Goal: Task Accomplishment & Management: Manage account settings

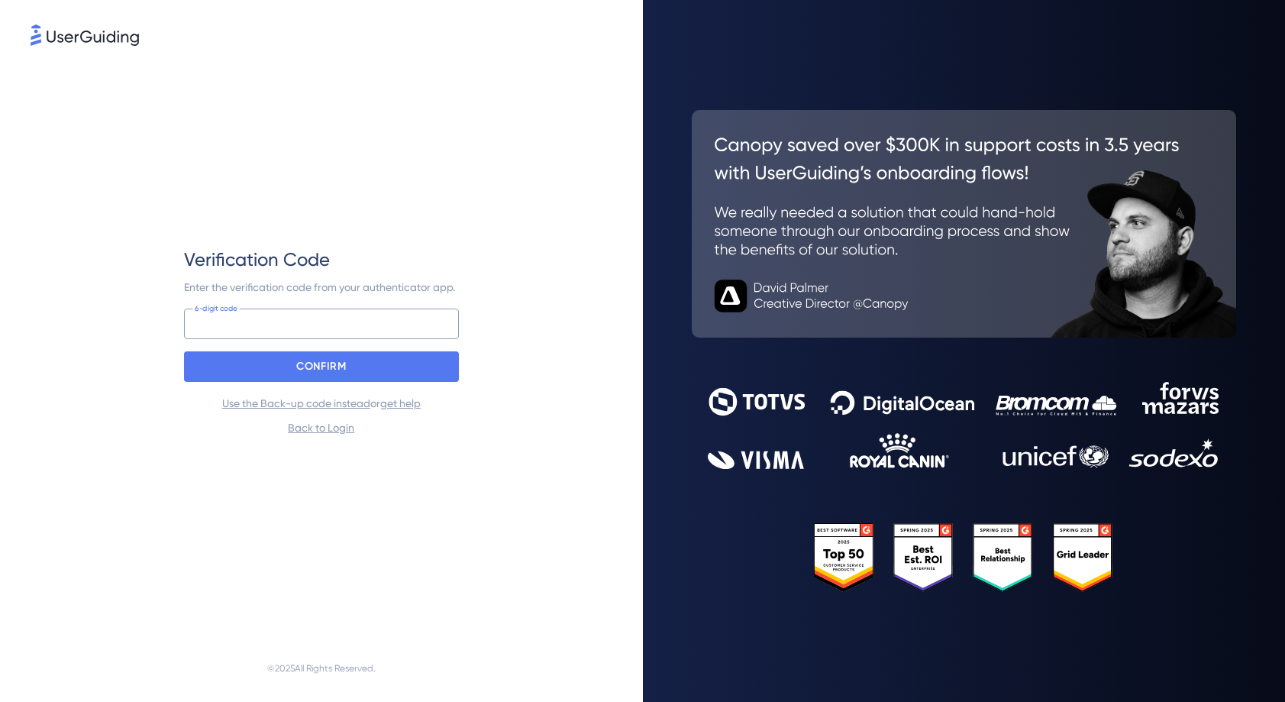
click at [283, 320] on input at bounding box center [321, 324] width 275 height 31
type input "146 302"
click at [399, 371] on div "CONFIRM" at bounding box center [321, 366] width 275 height 31
click at [399, 370] on div "CONFIRM" at bounding box center [321, 366] width 275 height 31
click at [374, 108] on div "Verification Code Enter the verification code from your authenticator app. 146 …" at bounding box center [321, 342] width 275 height 586
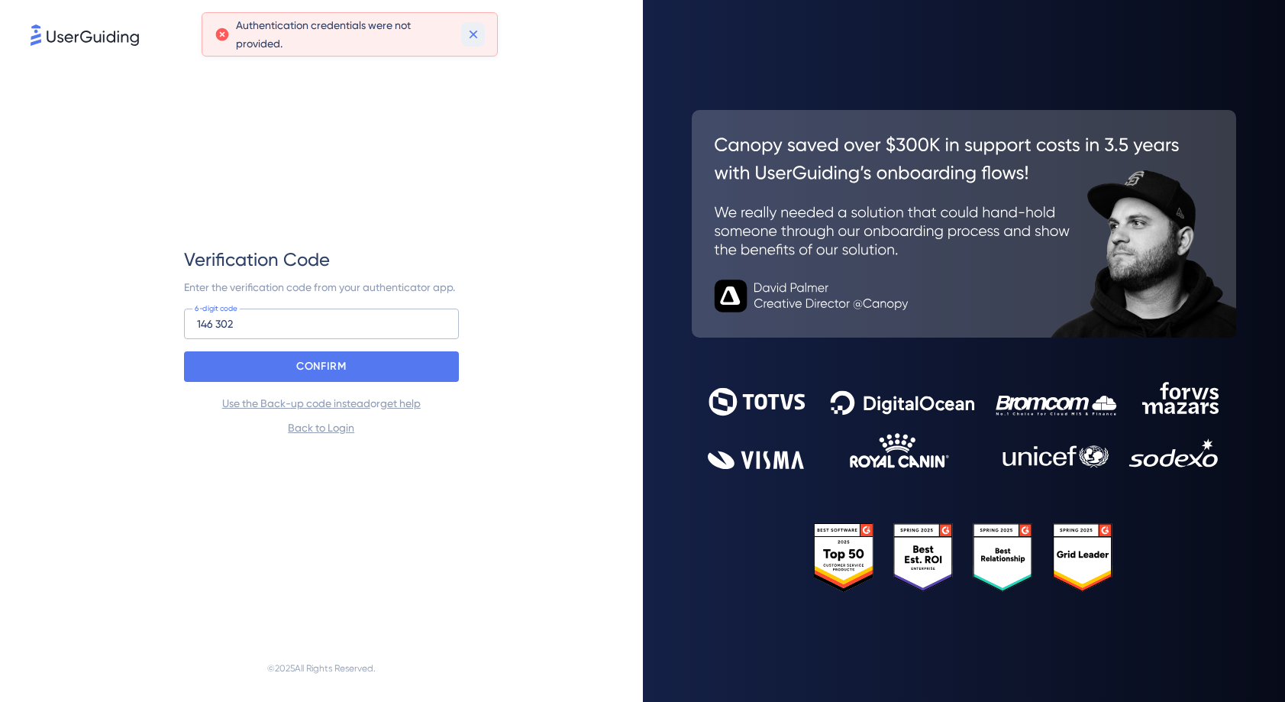
drag, startPoint x: 474, startPoint y: 37, endPoint x: 251, endPoint y: 71, distance: 225.7
click at [470, 39] on icon at bounding box center [473, 34] width 15 height 15
click at [267, 321] on input "146 302" at bounding box center [321, 324] width 275 height 31
drag, startPoint x: 260, startPoint y: 328, endPoint x: 152, endPoint y: 322, distance: 108.6
click at [162, 325] on div "Verification Code Enter the verification code from your authenticator app. 146 …" at bounding box center [322, 342] width 582 height 586
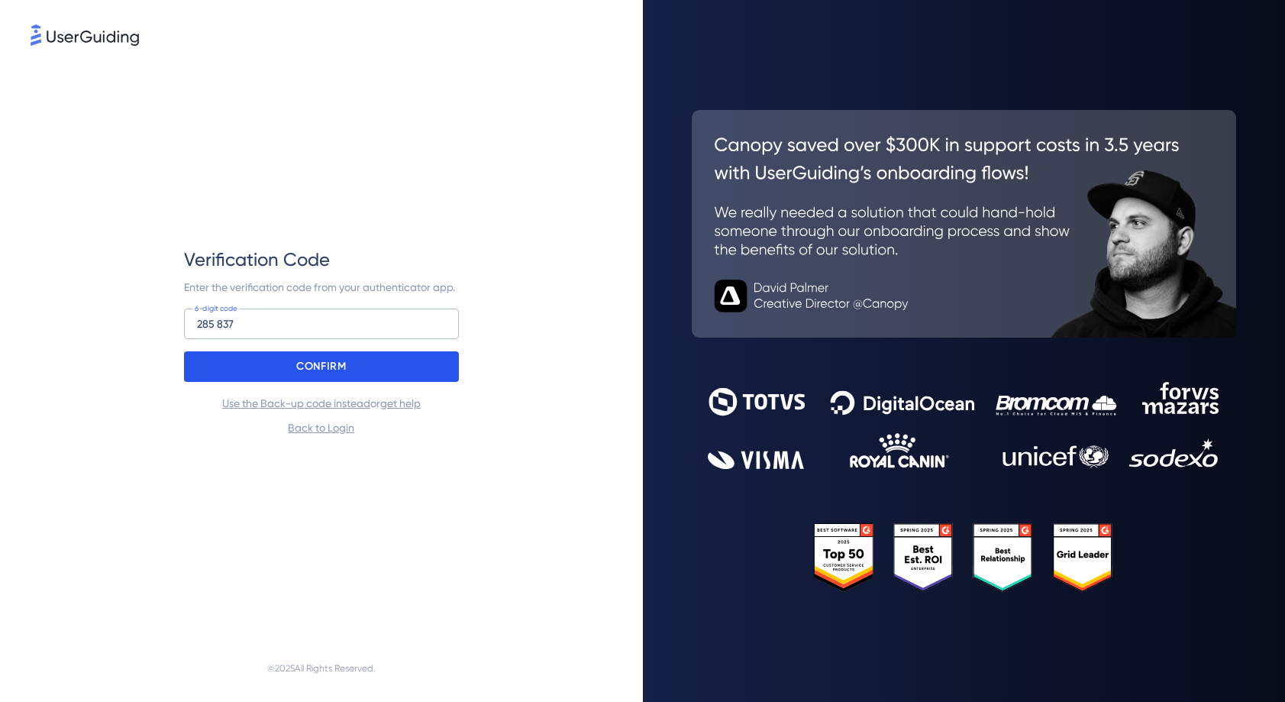
click at [354, 364] on div "CONFIRM" at bounding box center [321, 366] width 275 height 31
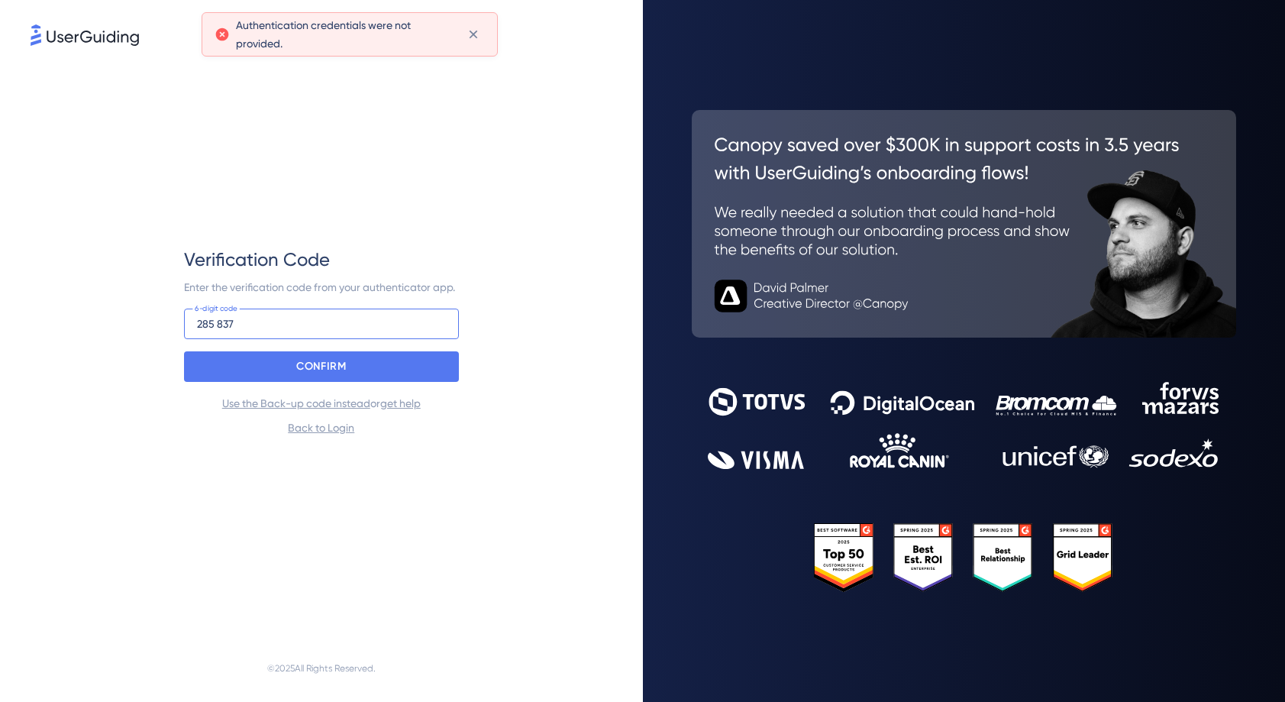
drag, startPoint x: 220, startPoint y: 326, endPoint x: 238, endPoint y: 315, distance: 21.0
click at [220, 325] on input "285 837" at bounding box center [321, 324] width 275 height 31
type input "28 837"
drag, startPoint x: 235, startPoint y: 326, endPoint x: 276, endPoint y: 271, distance: 68.3
click at [163, 312] on div "Verification Code Enter the verification code from your authenticator app. 28 8…" at bounding box center [322, 342] width 582 height 586
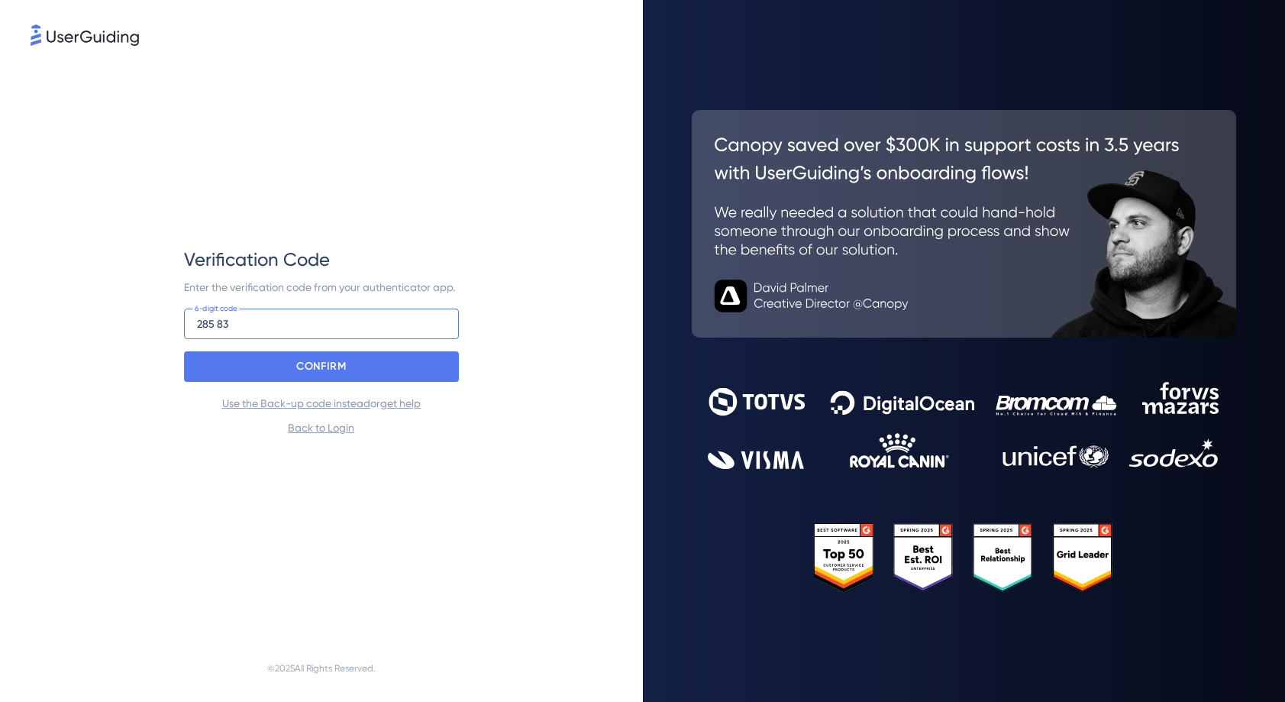
type input "285 837"
click at [412, 364] on div "CONFIRM" at bounding box center [321, 366] width 275 height 31
click at [223, 331] on input at bounding box center [321, 324] width 275 height 31
click at [317, 380] on div "CONFIRM" at bounding box center [321, 366] width 275 height 31
click at [473, 37] on icon at bounding box center [473, 34] width 15 height 15
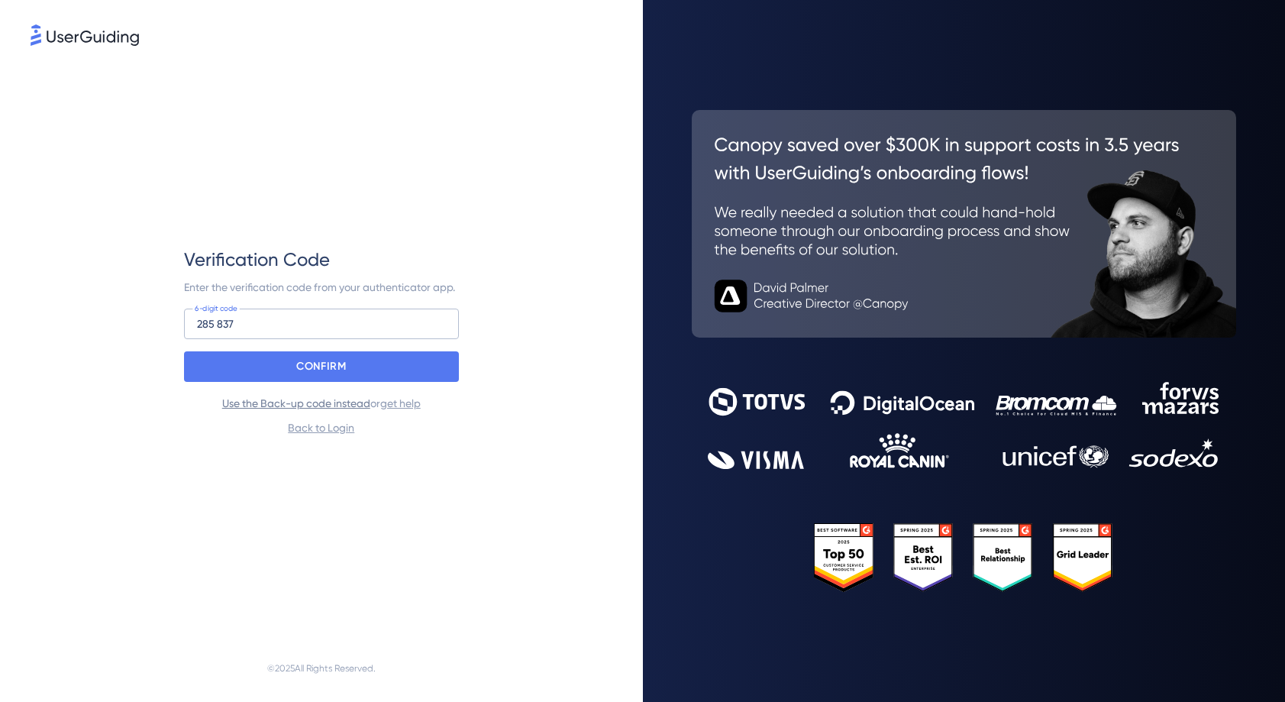
click at [310, 408] on link "Use the Back-up code instead" at bounding box center [296, 403] width 148 height 12
drag, startPoint x: 241, startPoint y: 322, endPoint x: 140, endPoint y: 324, distance: 101.6
click at [147, 322] on div "Back-up Code Enter the back-up code from your 2-FA set up. 285 837 Back-up code…" at bounding box center [322, 342] width 582 height 586
type input "85 837"
click at [317, 405] on link "Use the Back-up code instead" at bounding box center [296, 403] width 148 height 12
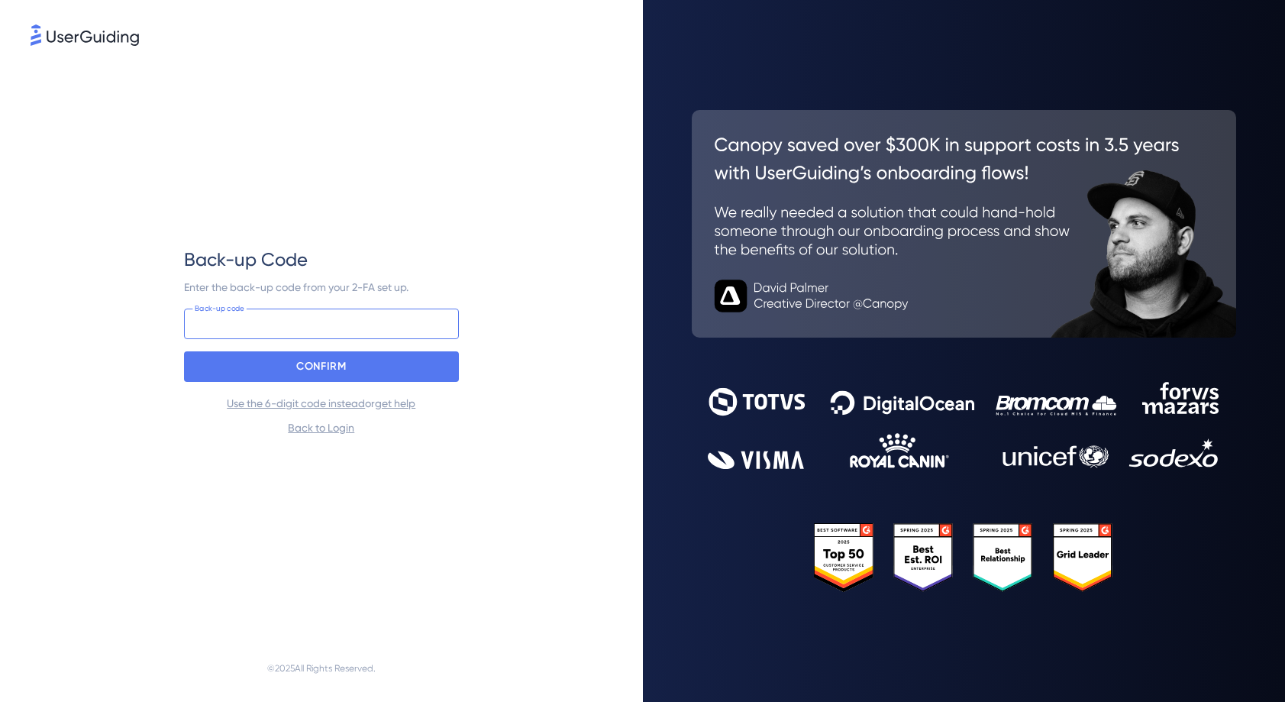
click at [280, 325] on input at bounding box center [321, 324] width 275 height 31
click at [271, 318] on input at bounding box center [321, 324] width 275 height 31
drag, startPoint x: 367, startPoint y: 509, endPoint x: 339, endPoint y: 412, distance: 100.3
click at [368, 509] on div "Back-up Code Enter the back-up code from your 2-FA set up. Back-up code CONFIRM…" at bounding box center [321, 342] width 275 height 586
click at [525, 288] on div "Back-up Code Enter the back-up code from your 2-FA set up. Back-up code CONFIRM…" at bounding box center [322, 342] width 582 height 586
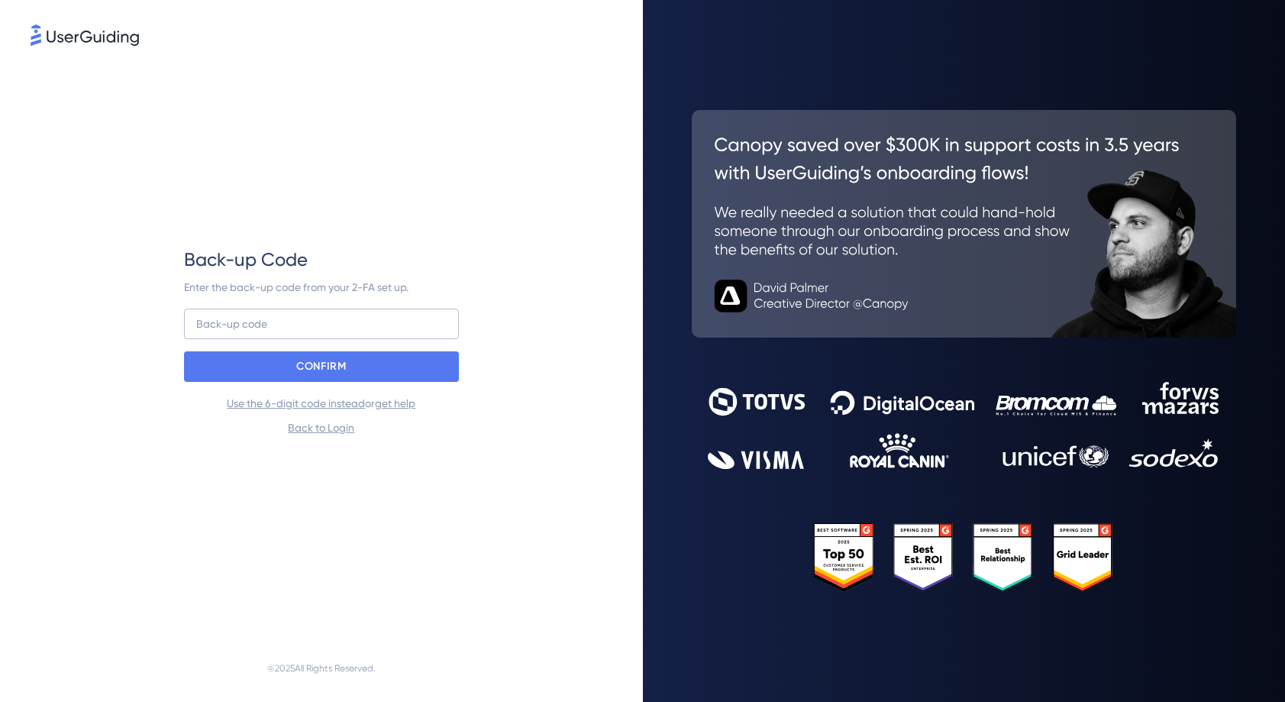
click at [353, 515] on div "Back-up Code Enter the back-up code from your 2-FA set up. Back-up code CONFIRM…" at bounding box center [321, 342] width 275 height 586
click at [323, 422] on link "Back to Login" at bounding box center [321, 428] width 66 height 12
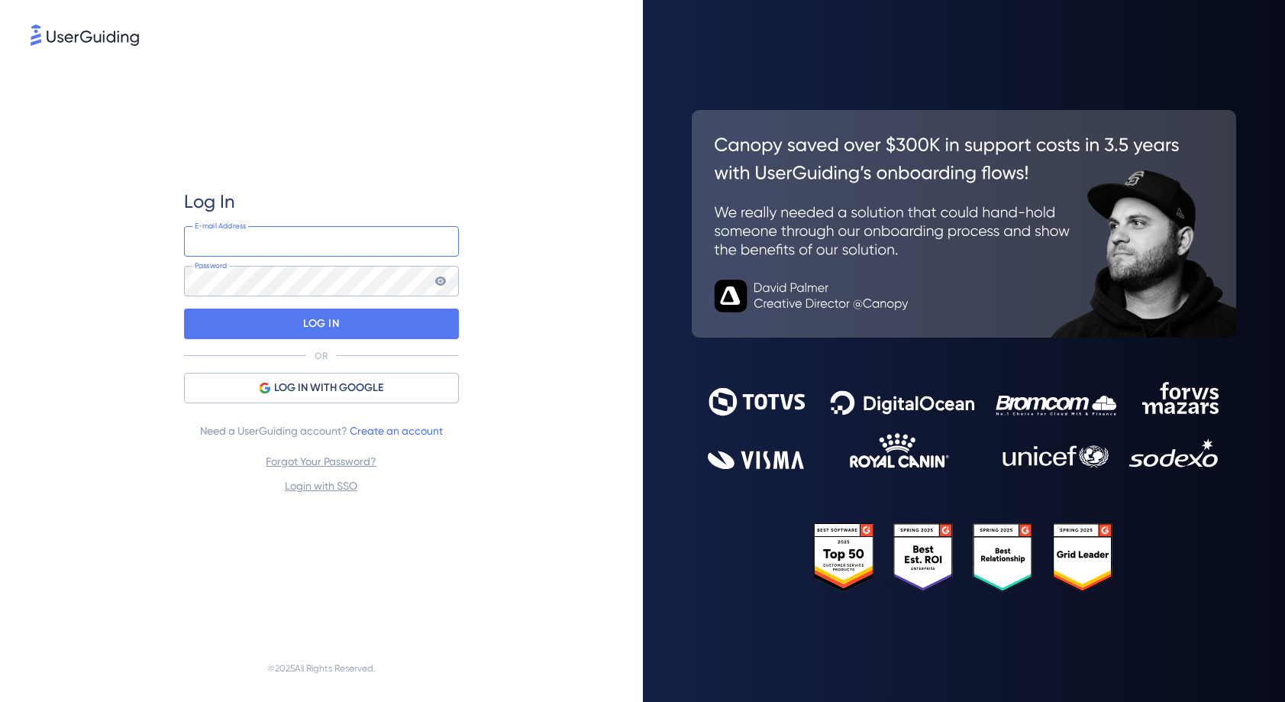
type input "so@advancechange.co.uk"
click at [529, 341] on div "Log In so@advancechange.co.uk E-mail Address Password LOG IN OR LOG IN WITH GOO…" at bounding box center [322, 342] width 582 height 586
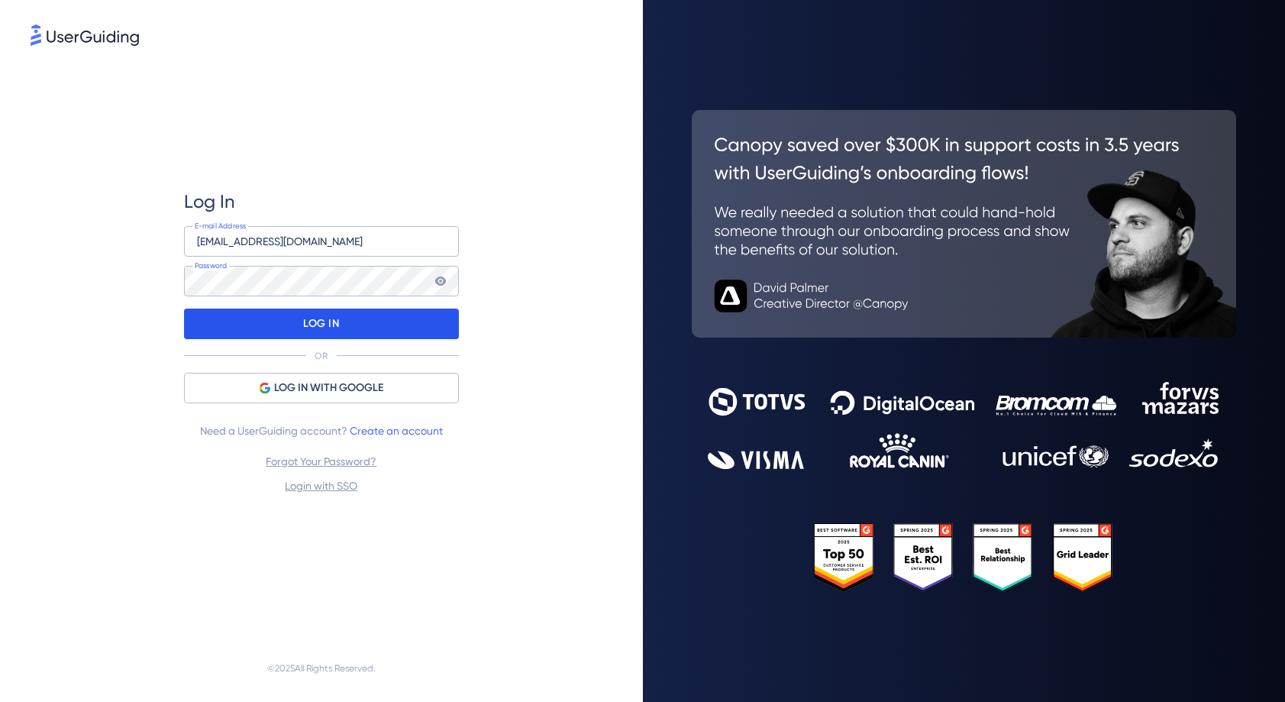
click at [276, 325] on div "LOG IN" at bounding box center [321, 324] width 275 height 31
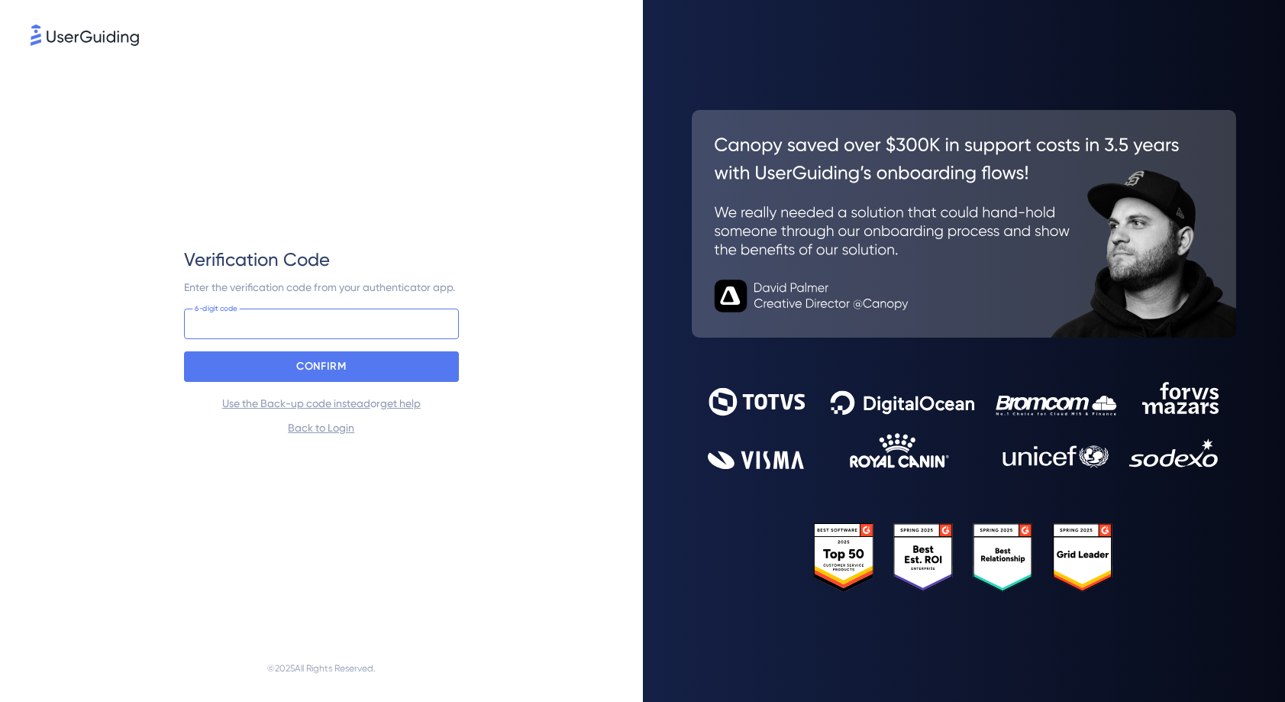
click at [278, 324] on input at bounding box center [321, 324] width 275 height 31
click at [189, 331] on input at bounding box center [321, 324] width 275 height 31
type input "621 749"
click at [270, 373] on div "CONFIRM" at bounding box center [321, 366] width 275 height 31
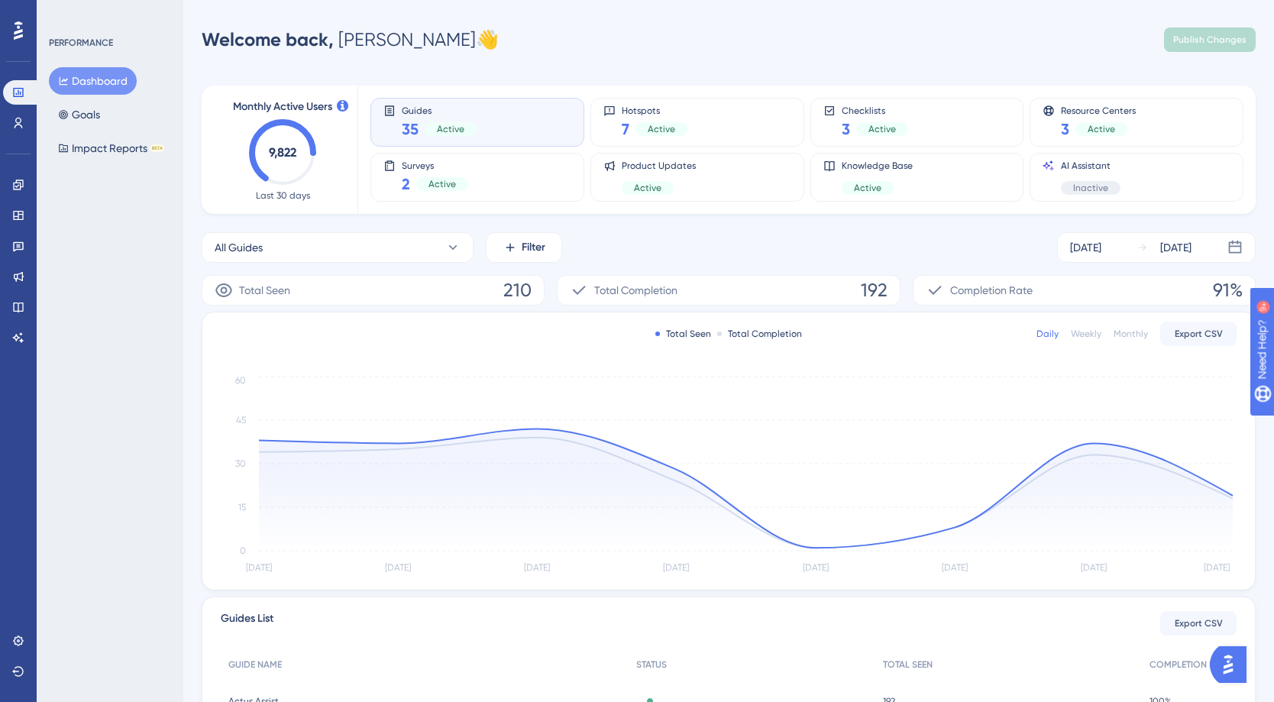
click at [134, 283] on div "PERFORMANCE Dashboard Goals Impact Reports BETA" at bounding box center [110, 351] width 147 height 702
click at [87, 80] on button "Dashboard" at bounding box center [93, 80] width 88 height 27
click at [17, 184] on icon at bounding box center [18, 185] width 12 height 12
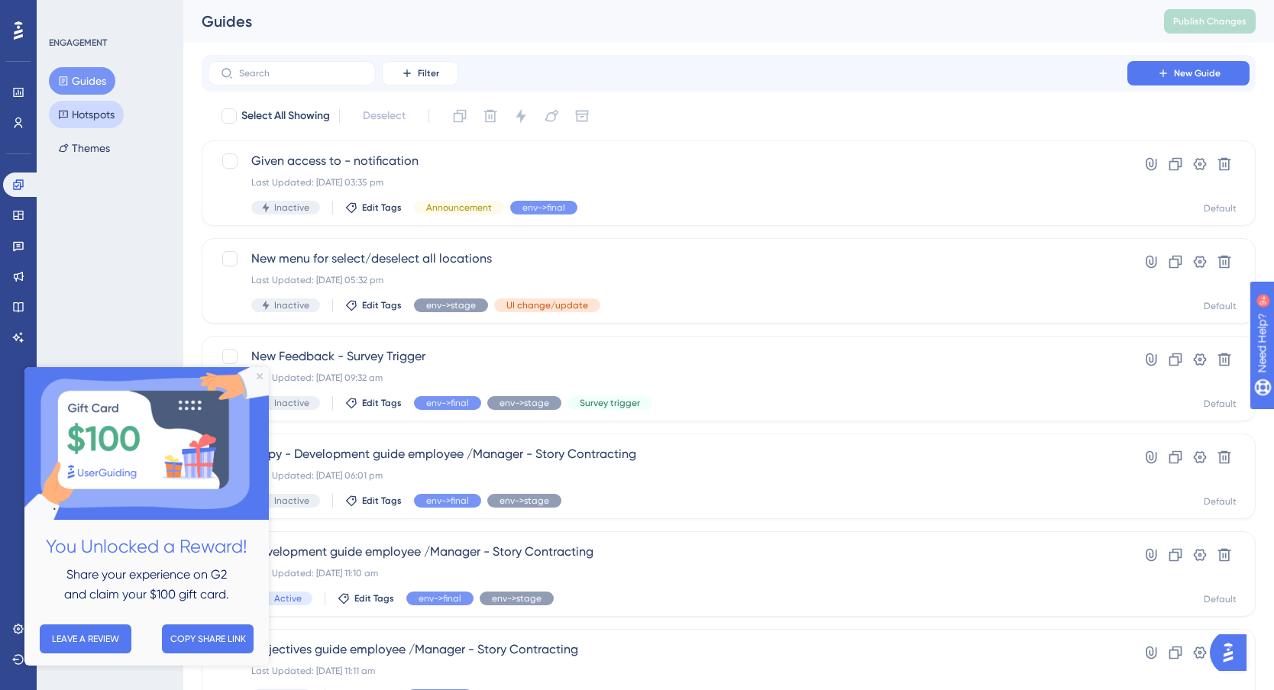
click at [101, 121] on button "Hotspots" at bounding box center [86, 114] width 75 height 27
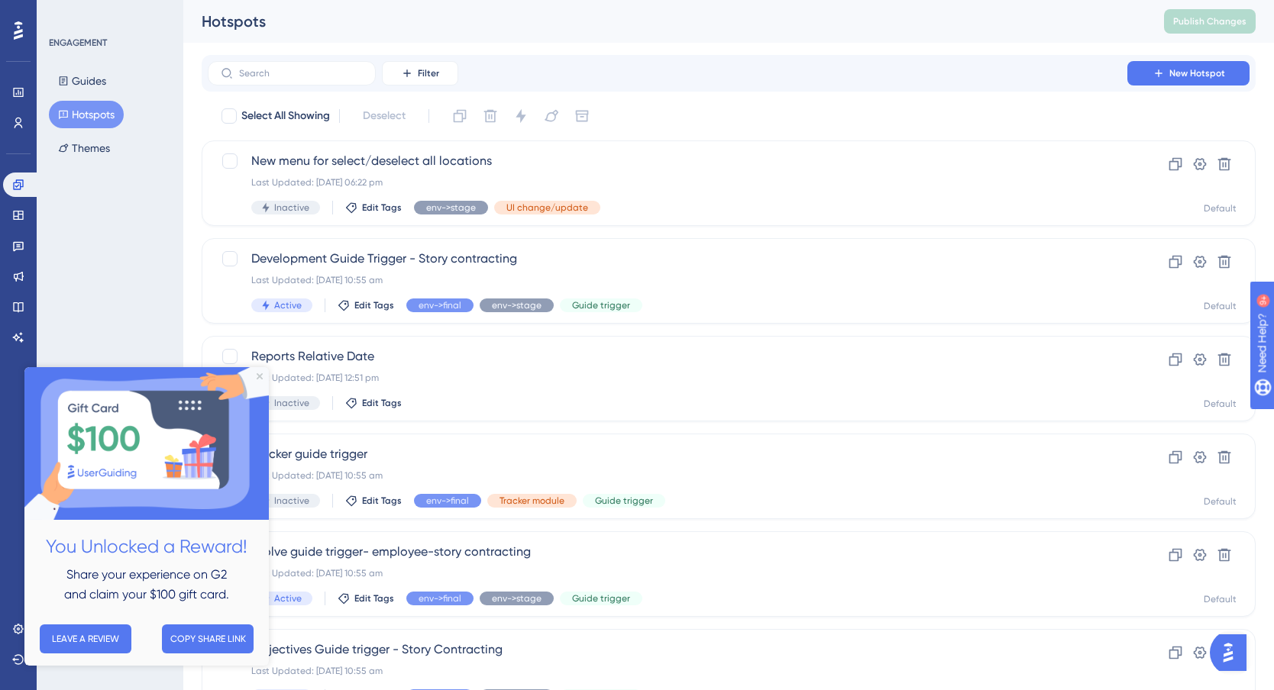
click at [255, 375] on img at bounding box center [146, 443] width 244 height 153
click at [258, 374] on icon "Close Preview" at bounding box center [260, 376] width 6 height 6
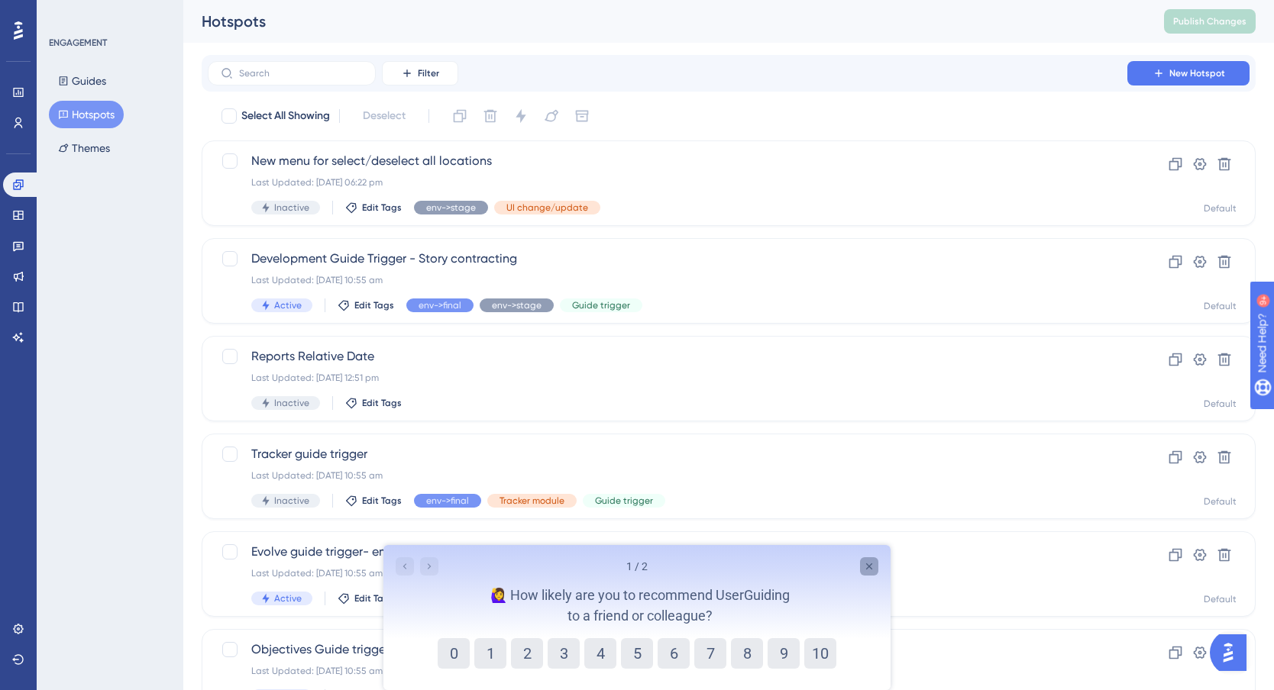
click at [862, 563] on div "Close survey" at bounding box center [869, 567] width 18 height 18
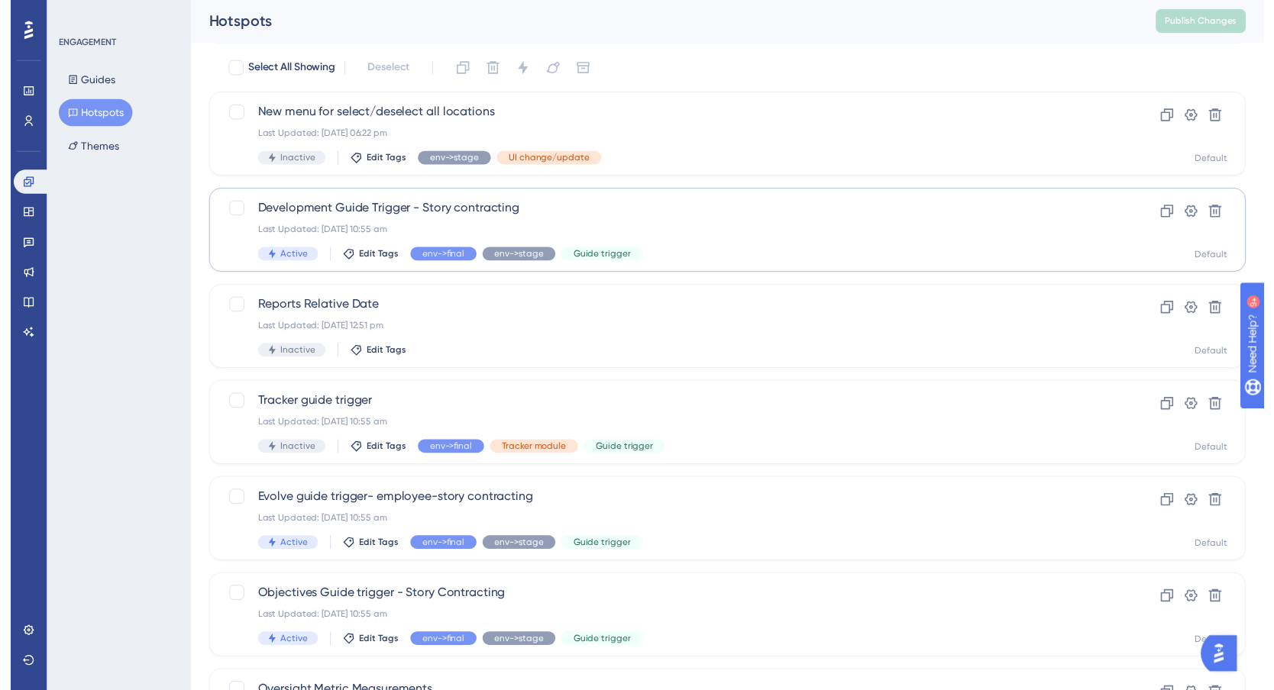
scroll to position [19, 0]
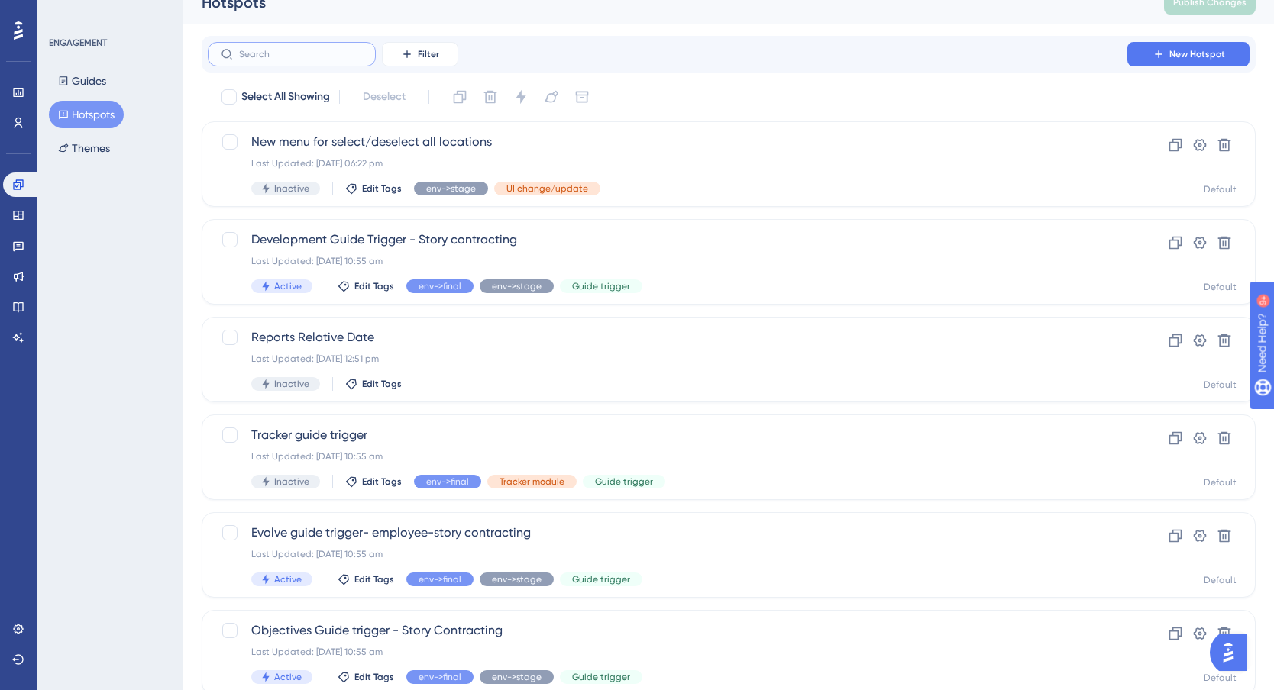
click at [281, 54] on input "text" at bounding box center [301, 54] width 124 height 11
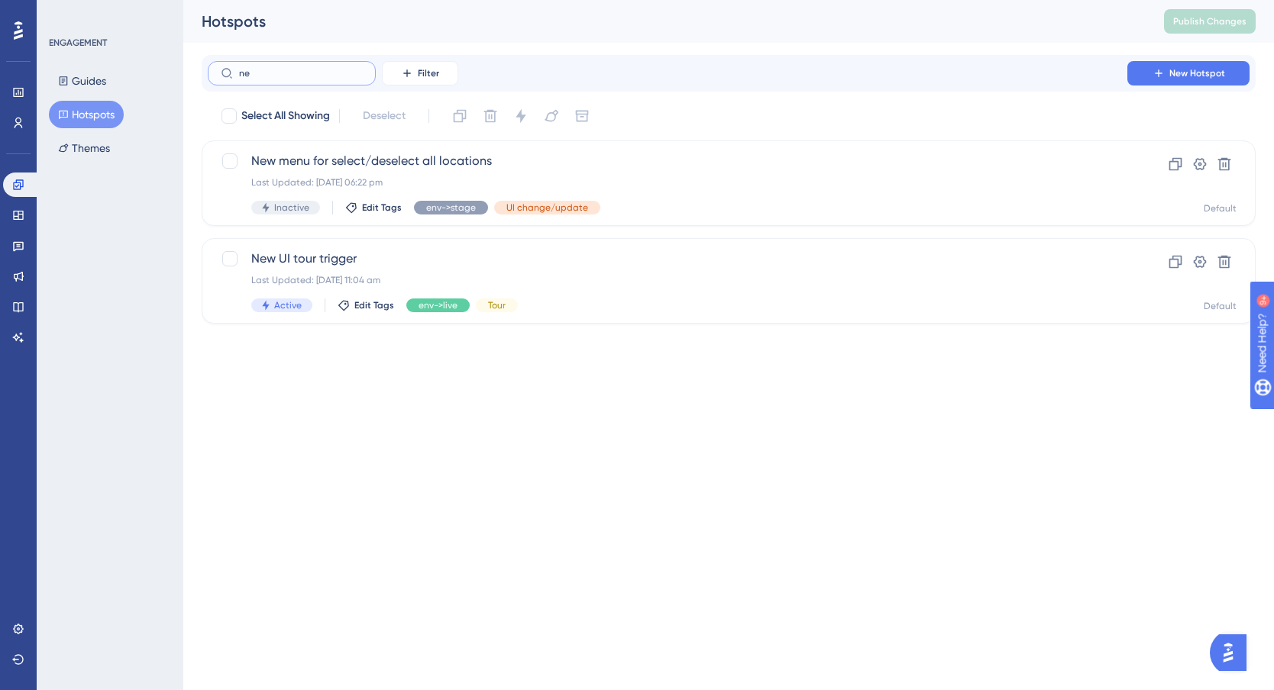
scroll to position [0, 0]
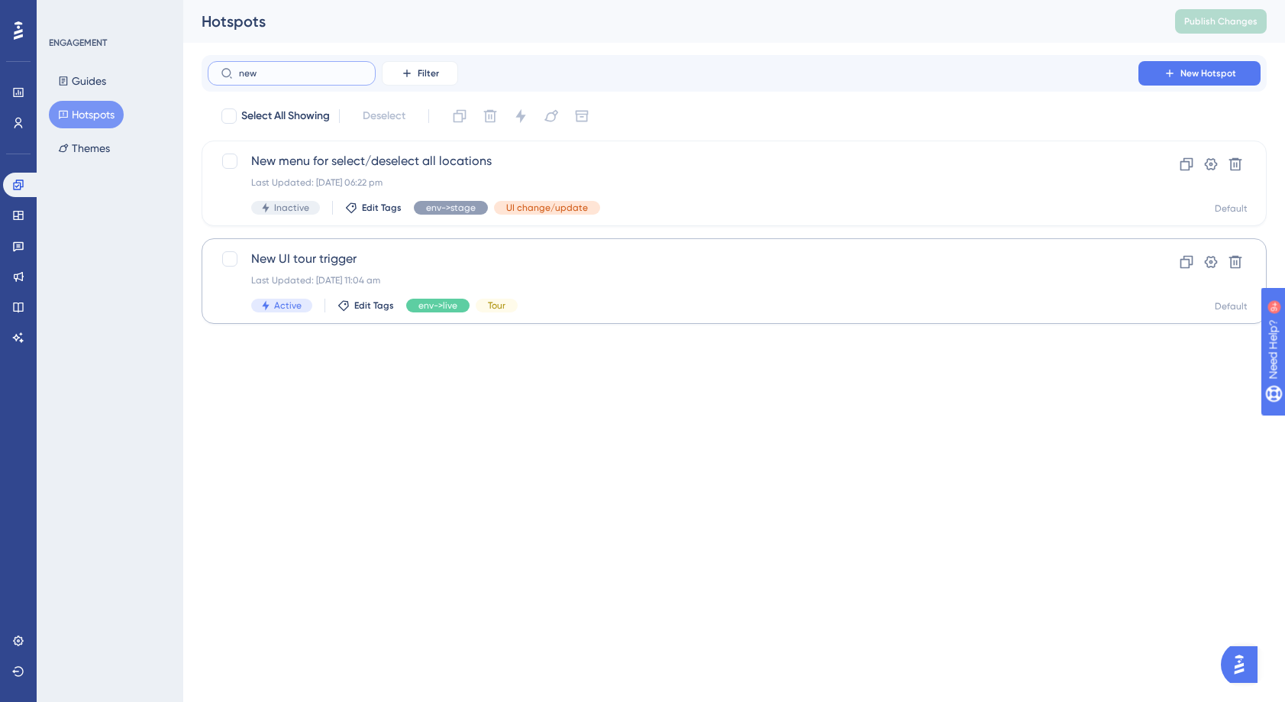
type input "new"
click at [305, 260] on span "New UI tour trigger" at bounding box center [673, 259] width 844 height 18
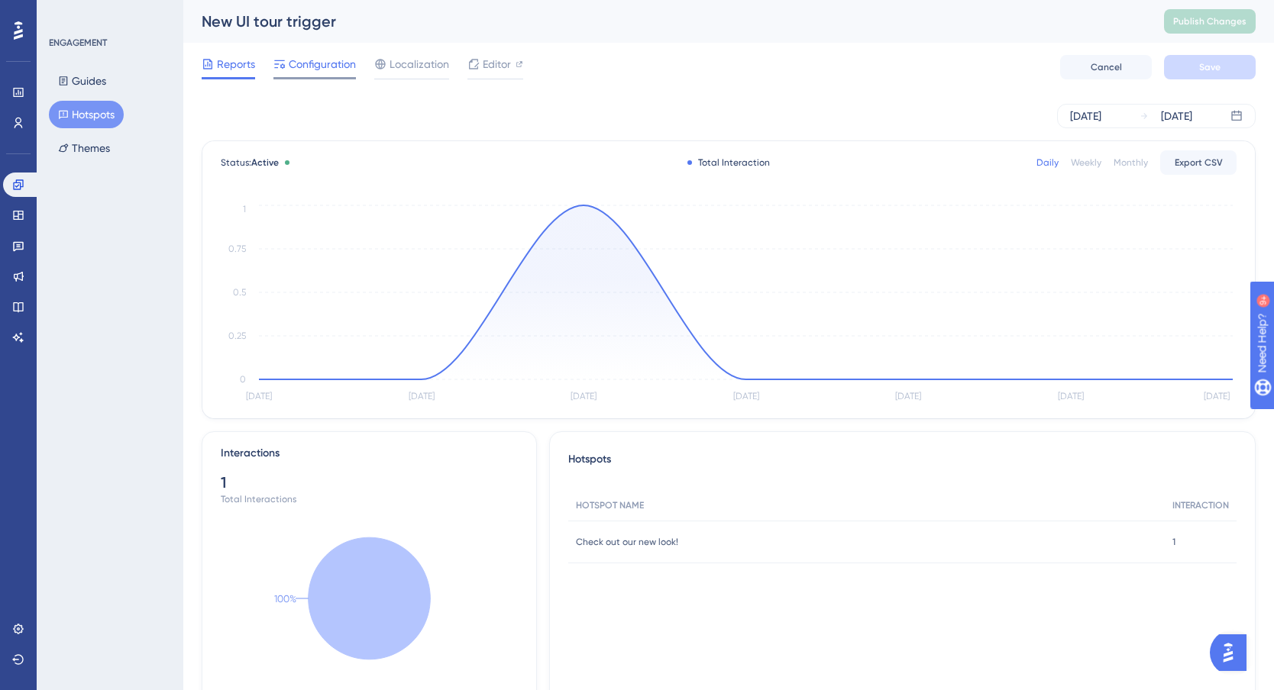
click at [290, 63] on span "Configuration" at bounding box center [322, 64] width 67 height 18
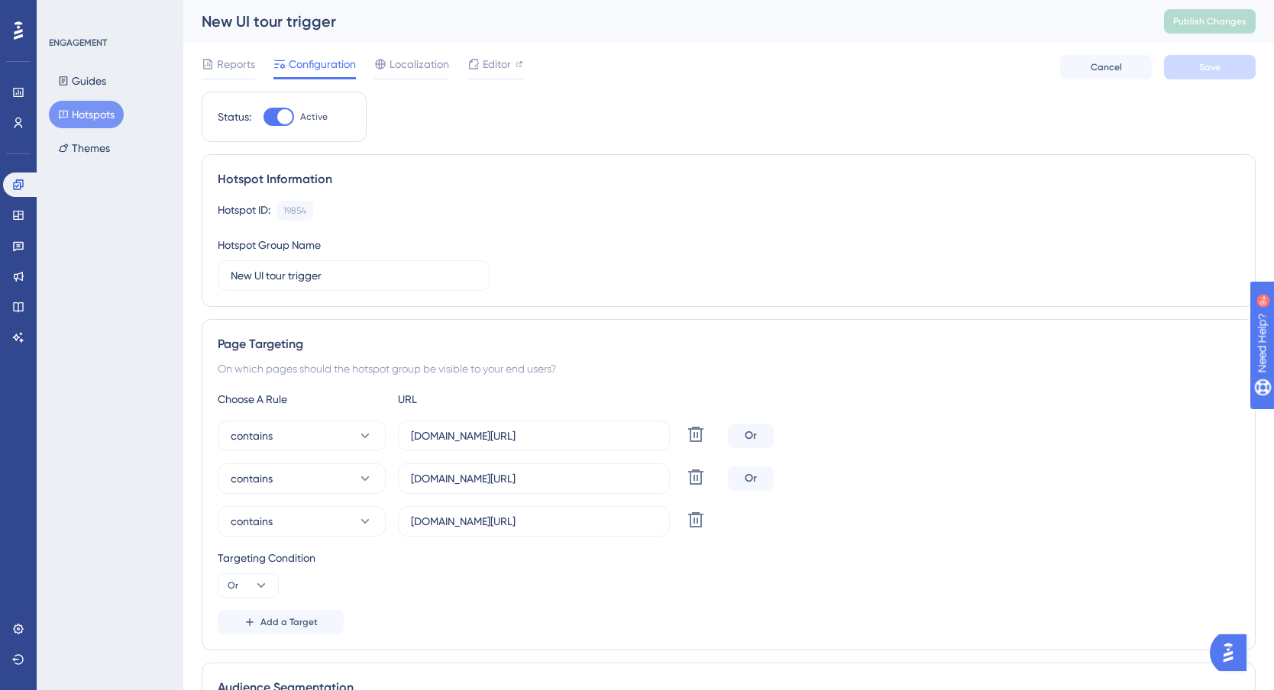
click at [277, 115] on div at bounding box center [284, 116] width 15 height 15
click at [263, 117] on input "Active" at bounding box center [263, 117] width 1 height 1
checkbox input "false"
click at [1207, 70] on span "Save" at bounding box center [1209, 67] width 21 height 12
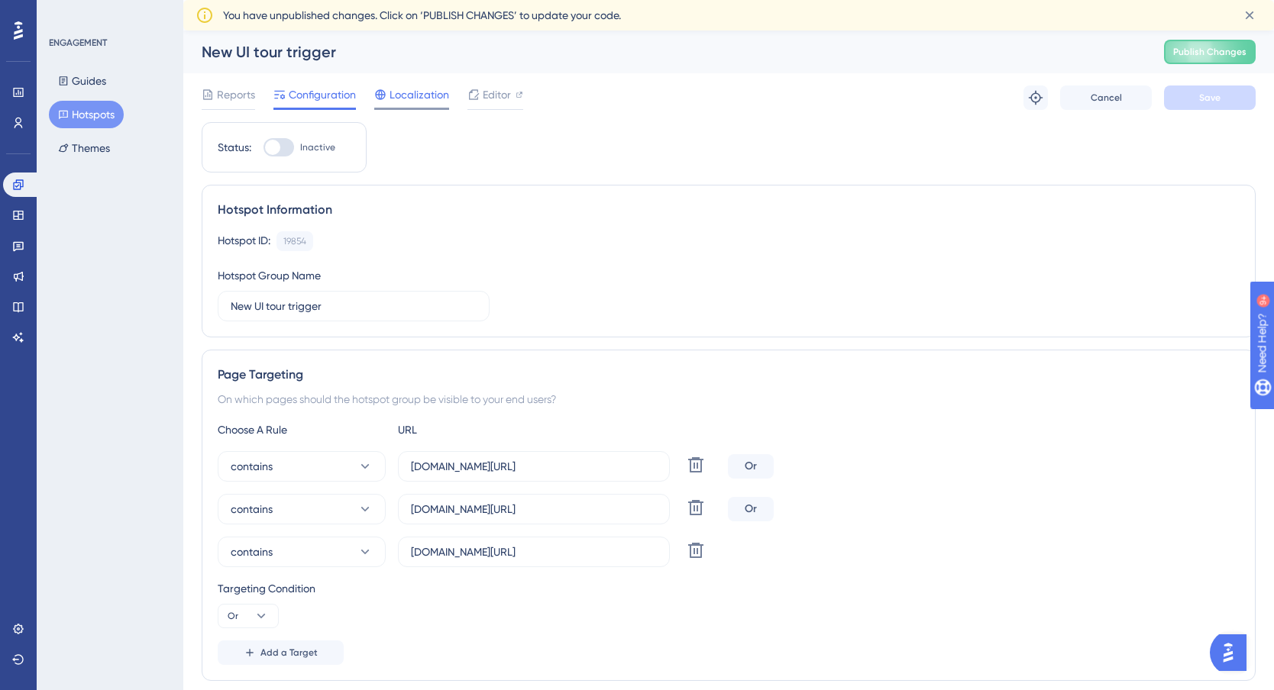
click at [408, 100] on span "Localization" at bounding box center [420, 95] width 60 height 18
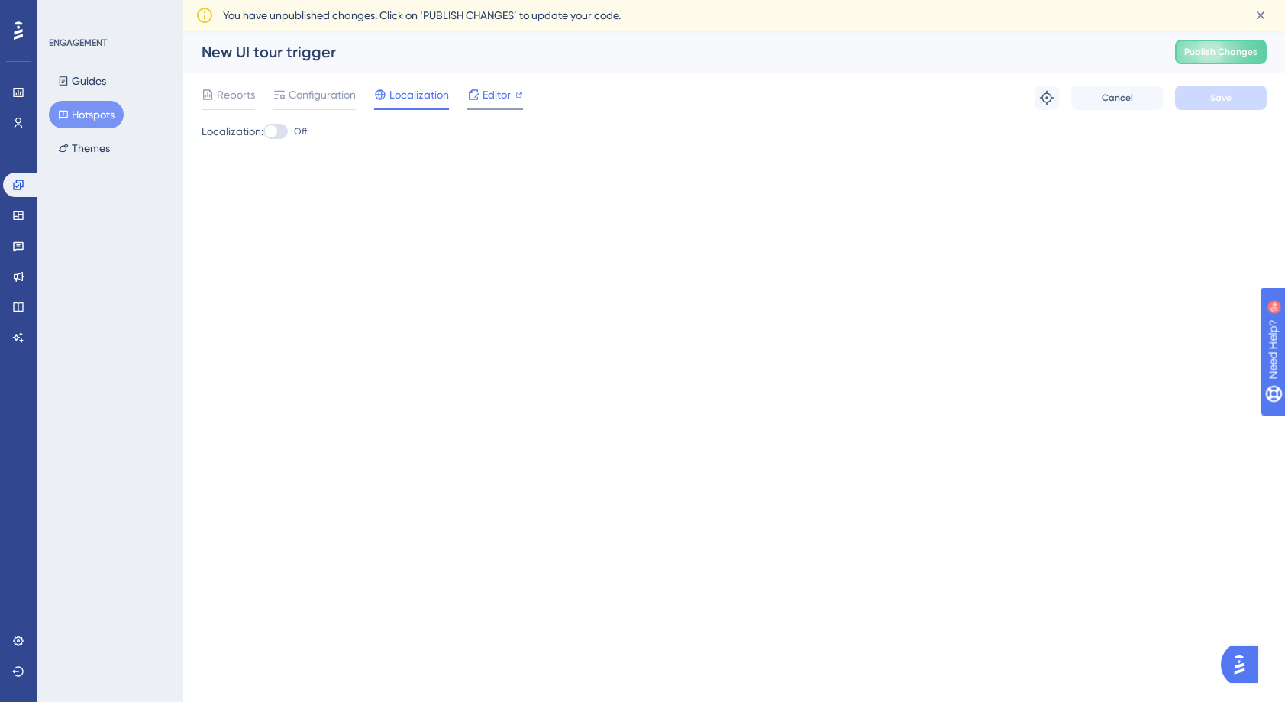
click at [492, 103] on span "Editor" at bounding box center [497, 95] width 28 height 18
click at [235, 96] on span "Reports" at bounding box center [236, 95] width 38 height 18
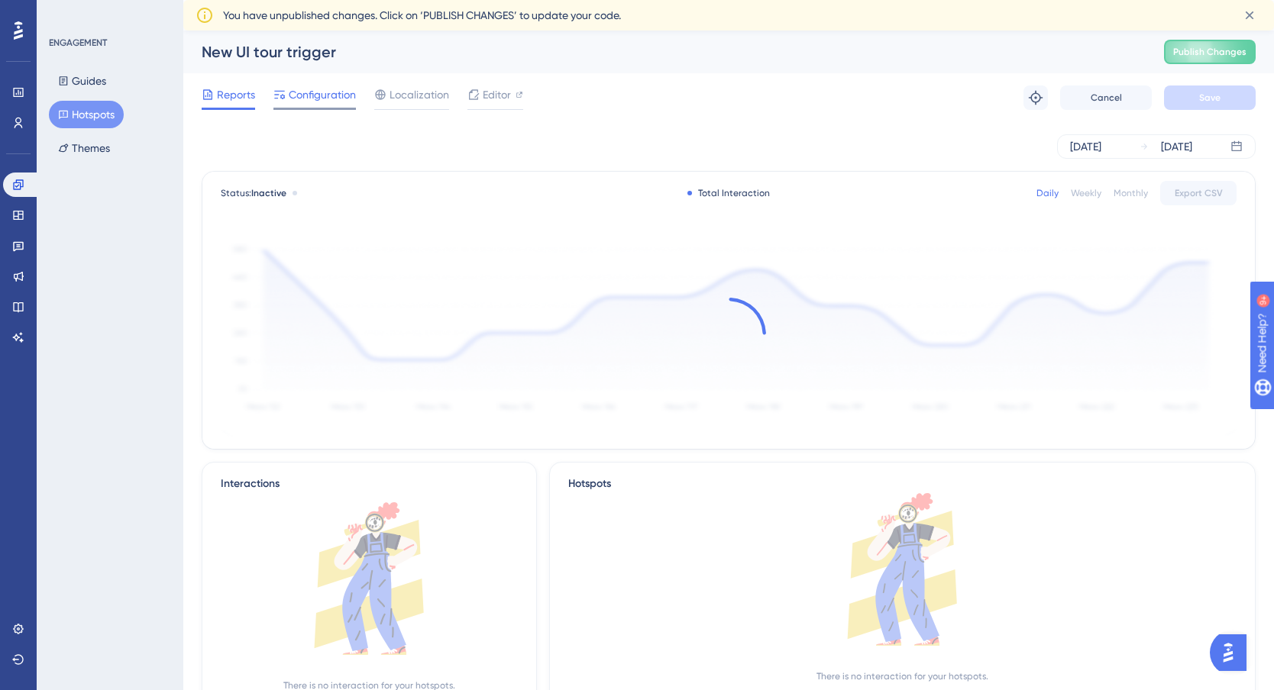
click at [315, 99] on span "Configuration" at bounding box center [322, 95] width 67 height 18
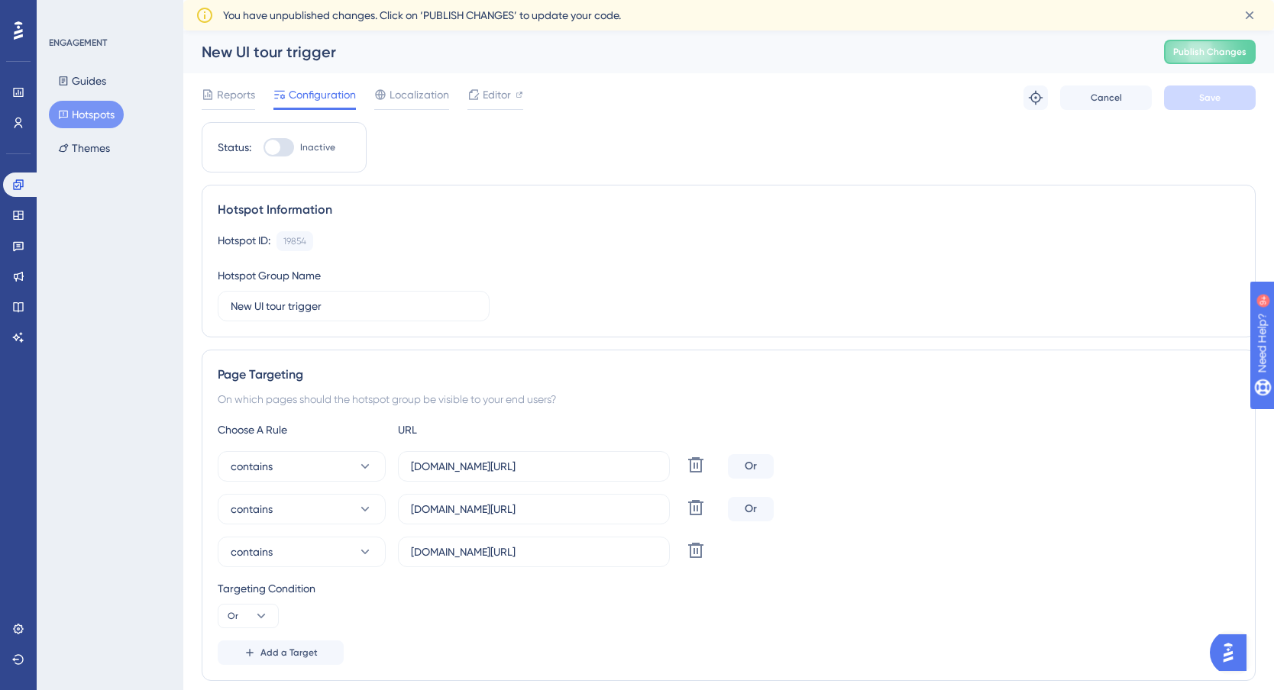
click at [280, 153] on div at bounding box center [278, 147] width 31 height 18
click at [263, 148] on input "Inactive" at bounding box center [263, 147] width 1 height 1
checkbox input "true"
click at [1208, 99] on span "Save" at bounding box center [1209, 98] width 21 height 12
click at [89, 115] on button "Hotspots" at bounding box center [86, 114] width 75 height 27
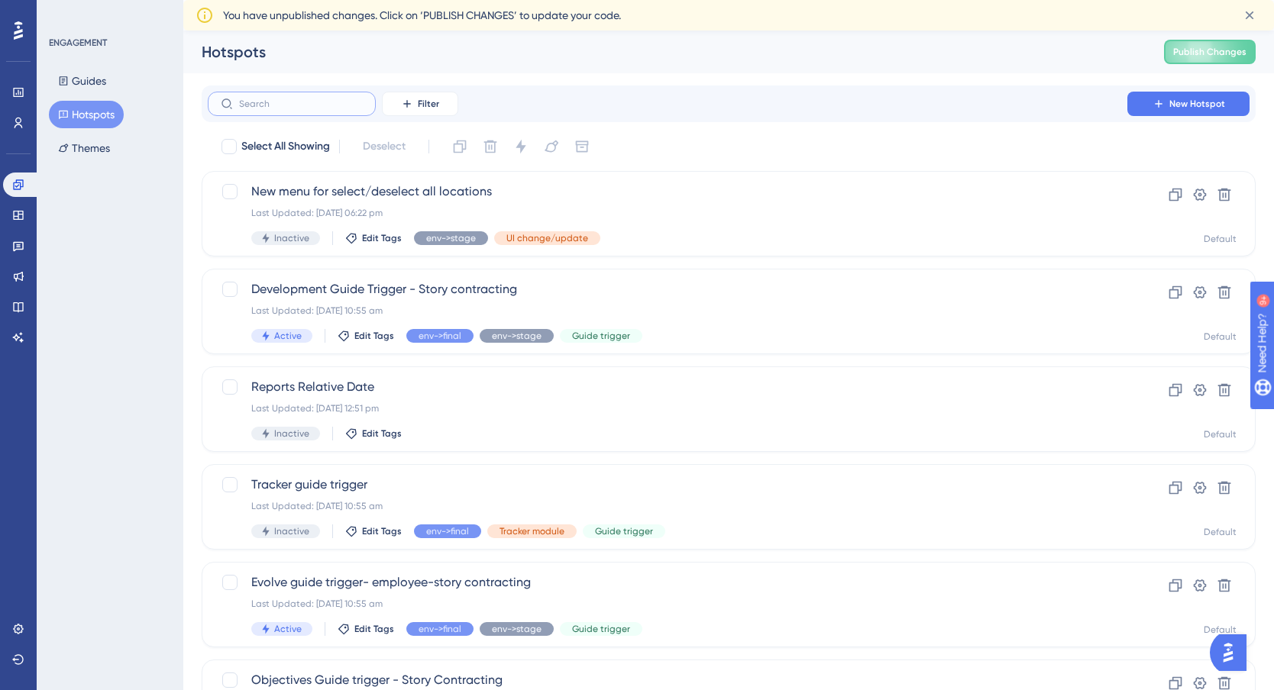
click at [304, 99] on input "text" at bounding box center [301, 104] width 124 height 11
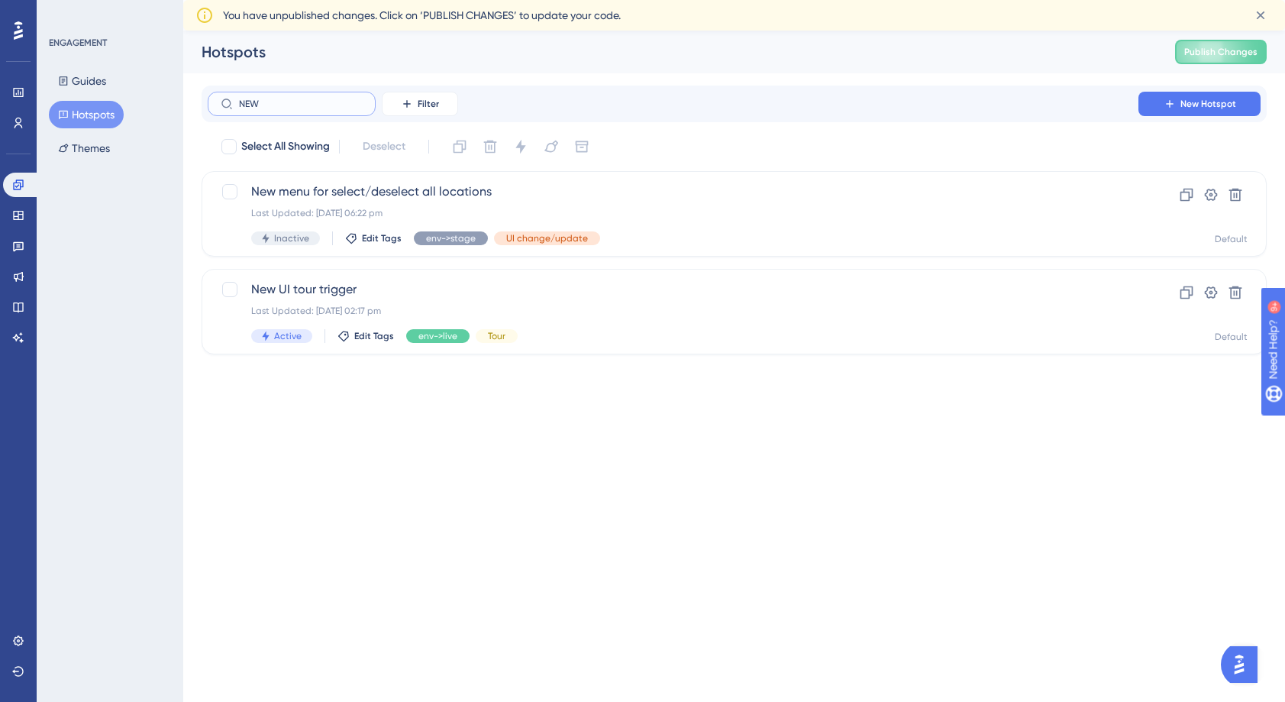
type input "NEW"
drag, startPoint x: 293, startPoint y: 442, endPoint x: 299, endPoint y: 426, distance: 16.9
click at [294, 0] on html "Performance Users Engagement Widgets Feedback Product Updates Knowledge Base AI…" at bounding box center [642, 0] width 1285 height 0
click at [263, 286] on span "New UI tour trigger" at bounding box center [673, 289] width 844 height 18
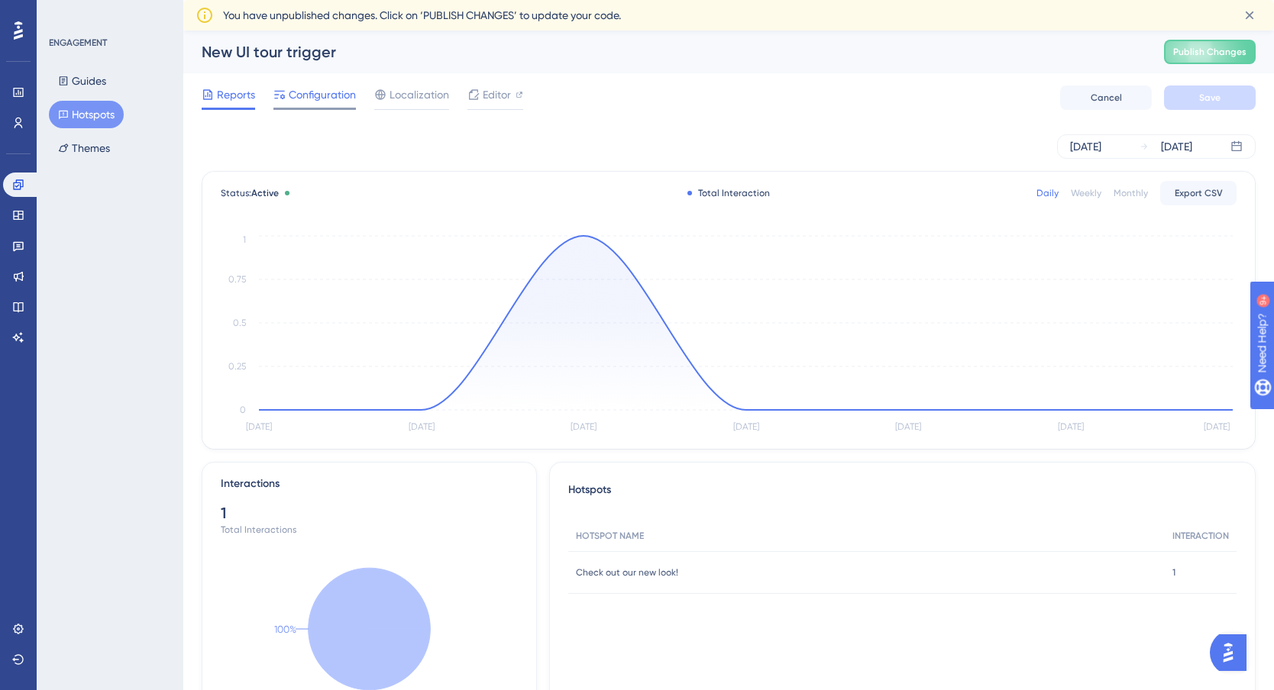
click at [310, 98] on span "Configuration" at bounding box center [322, 95] width 67 height 18
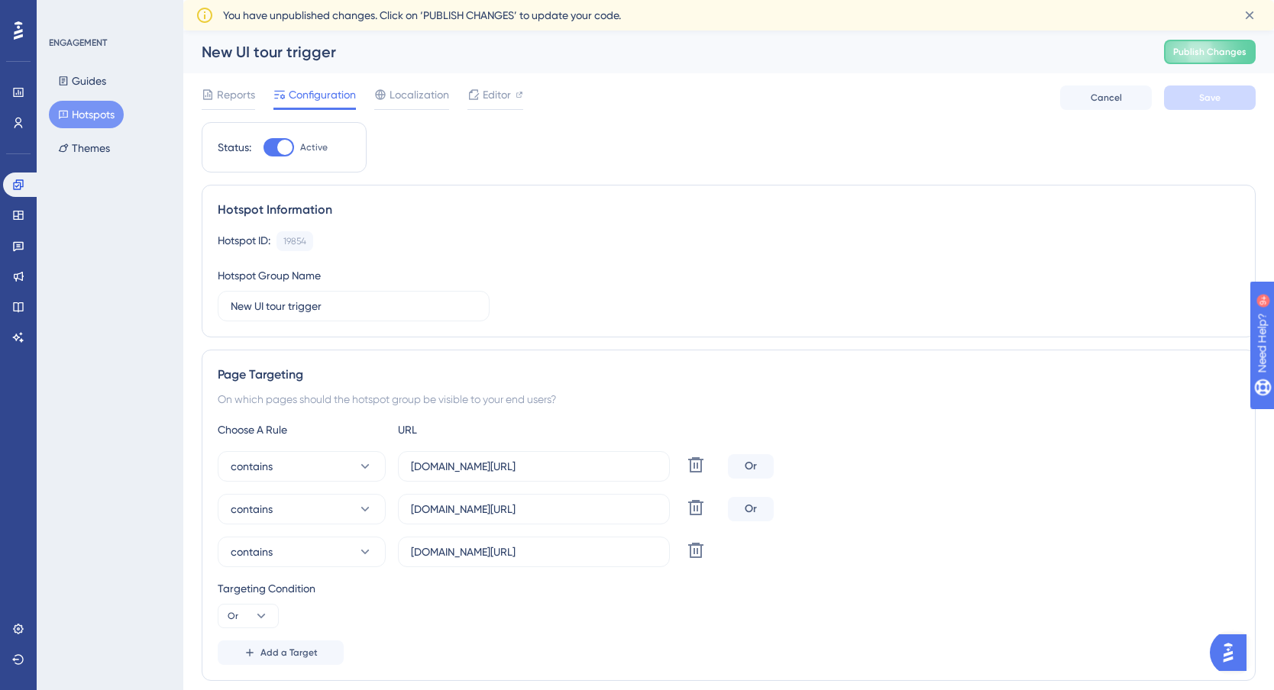
click at [283, 147] on div at bounding box center [284, 147] width 15 height 15
click at [263, 147] on input "Active" at bounding box center [263, 147] width 1 height 1
click at [1221, 54] on span "Publish Changes" at bounding box center [1209, 52] width 73 height 12
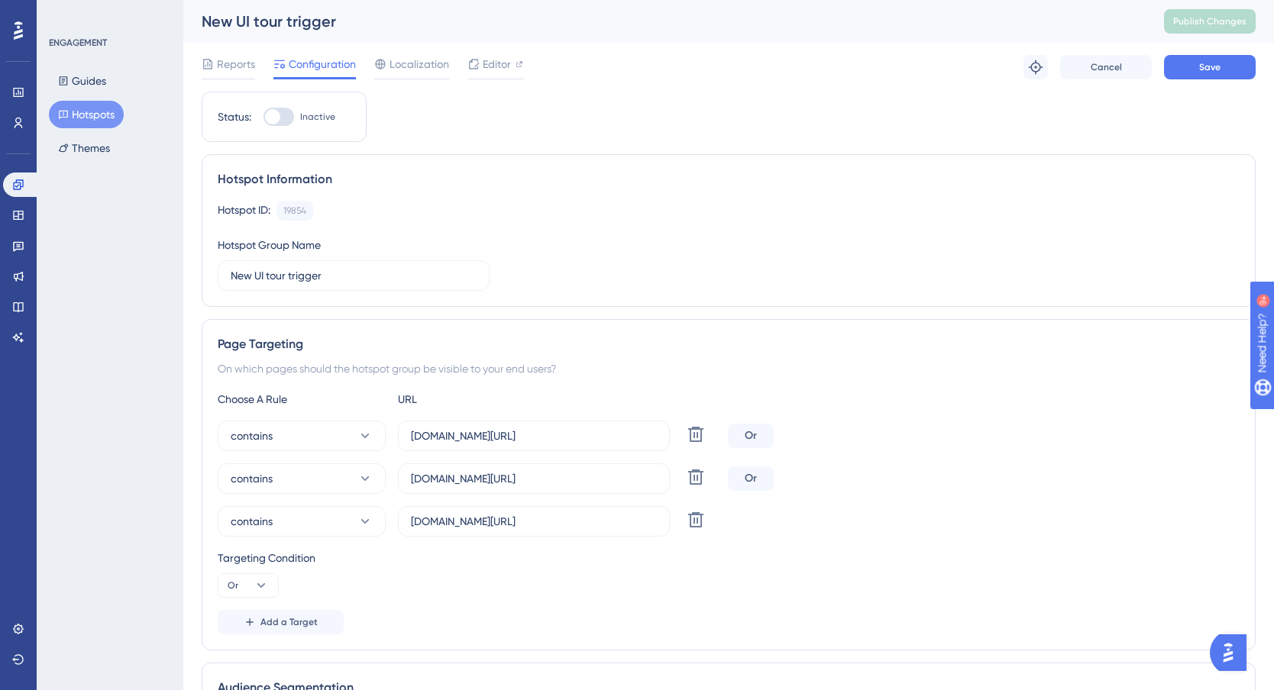
click at [503, 20] on div "New UI tour trigger" at bounding box center [664, 21] width 924 height 21
click at [277, 118] on div at bounding box center [272, 116] width 15 height 15
click at [263, 118] on input "Inactive" at bounding box center [263, 117] width 1 height 1
checkbox input "true"
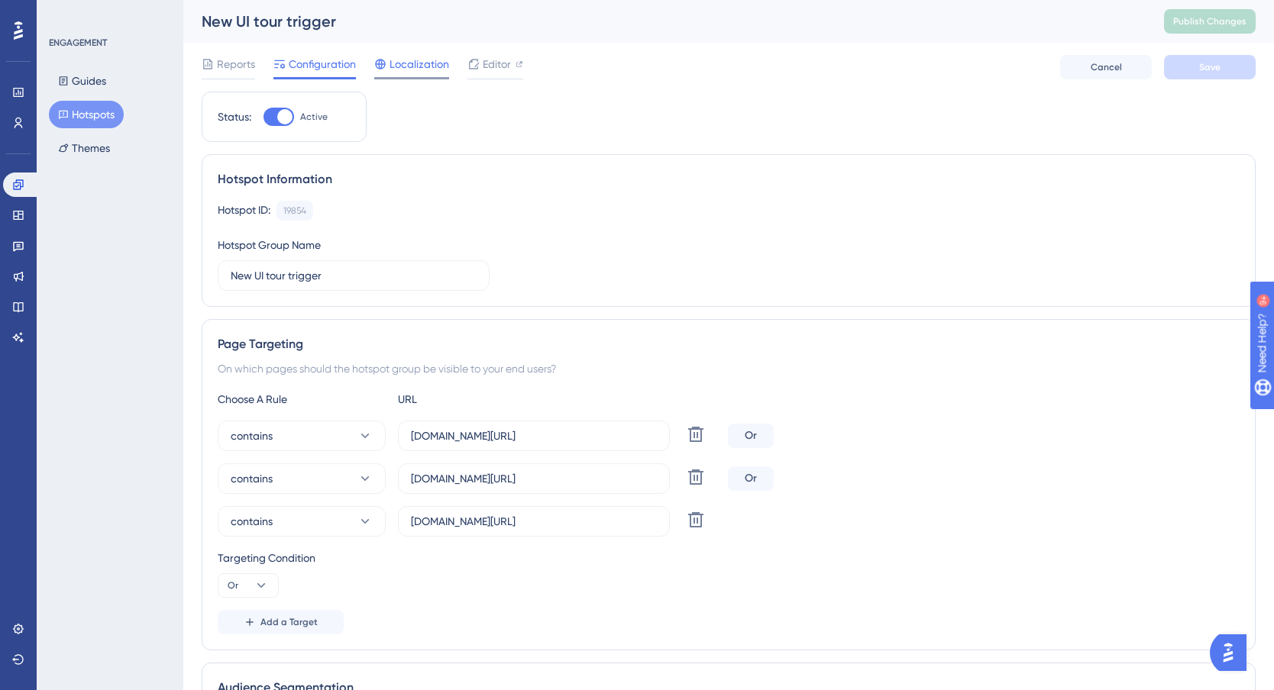
click at [422, 60] on span "Localization" at bounding box center [420, 64] width 60 height 18
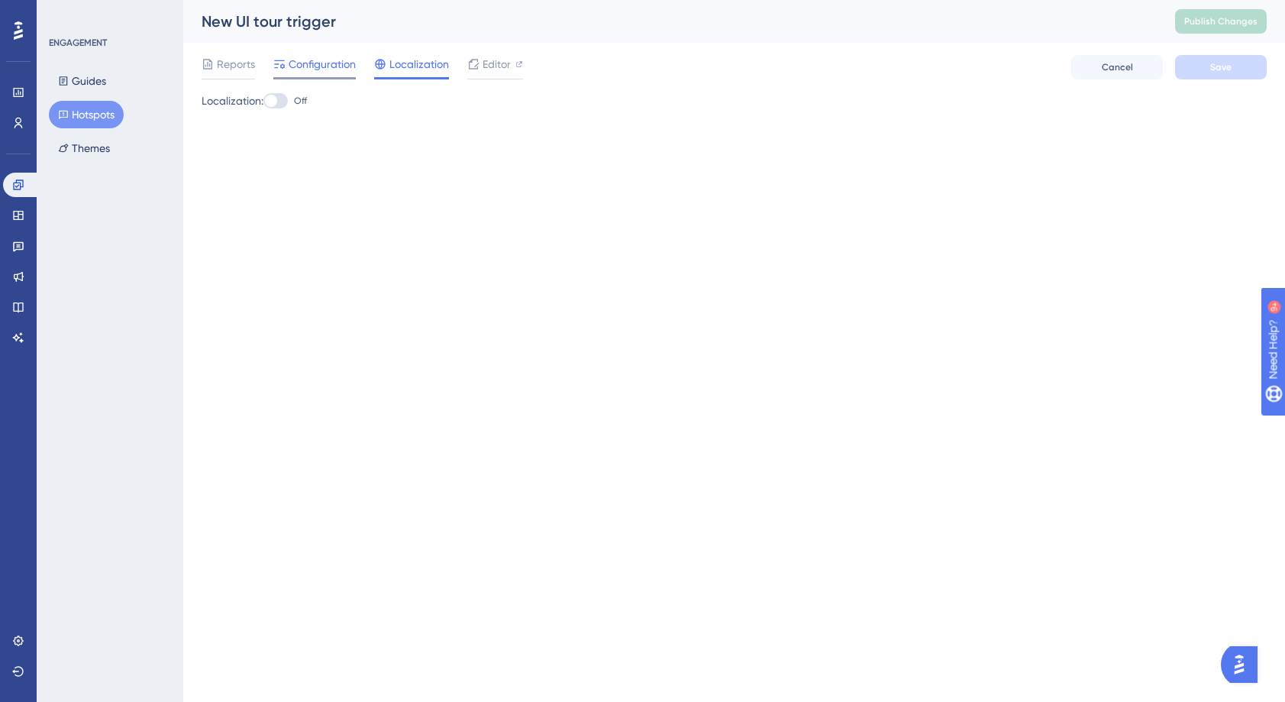
click at [333, 66] on span "Configuration" at bounding box center [322, 64] width 67 height 18
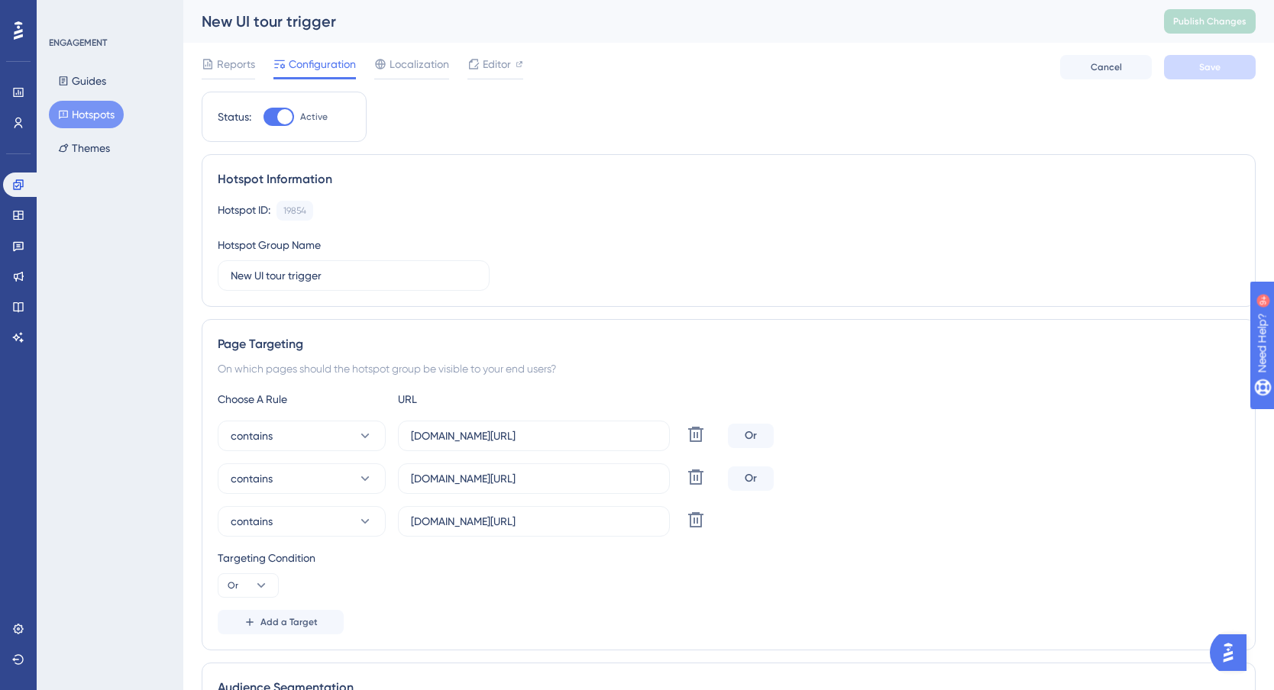
click at [285, 122] on div at bounding box center [284, 116] width 15 height 15
click at [263, 118] on input "Active" at bounding box center [263, 117] width 1 height 1
click at [285, 122] on div at bounding box center [278, 117] width 31 height 18
click at [263, 118] on input "Inactive" at bounding box center [263, 117] width 1 height 1
checkbox input "true"
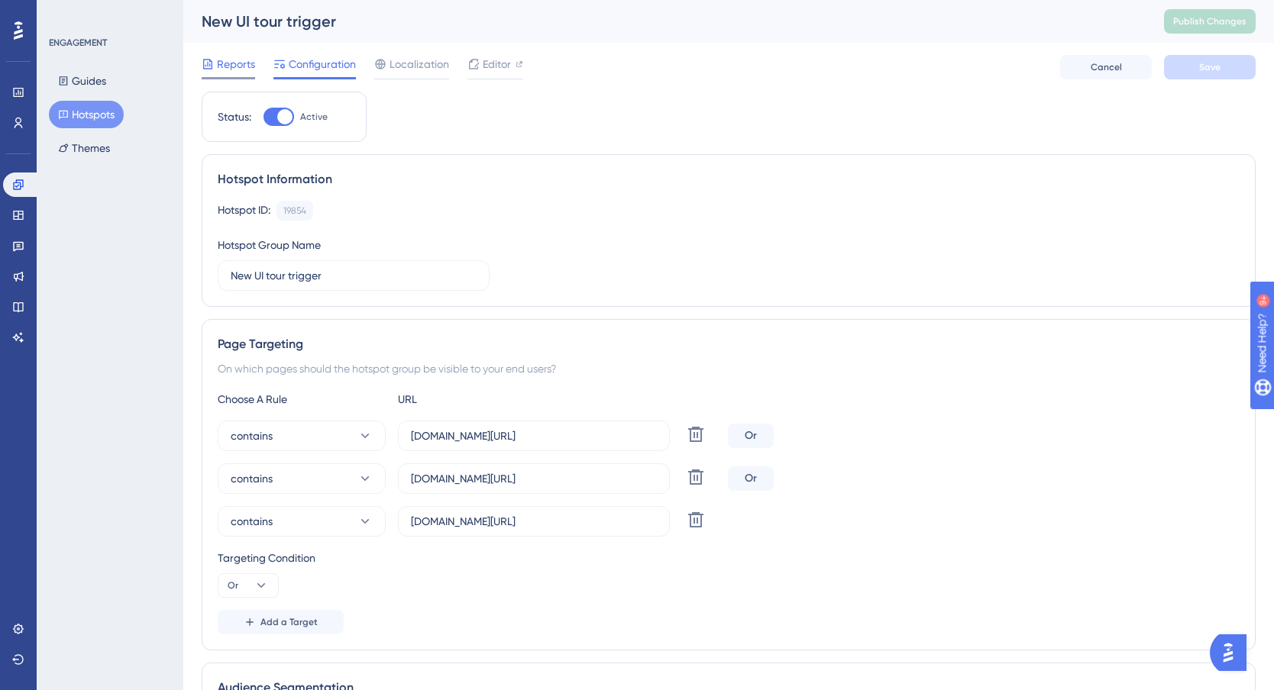
click at [231, 65] on span "Reports" at bounding box center [236, 64] width 38 height 18
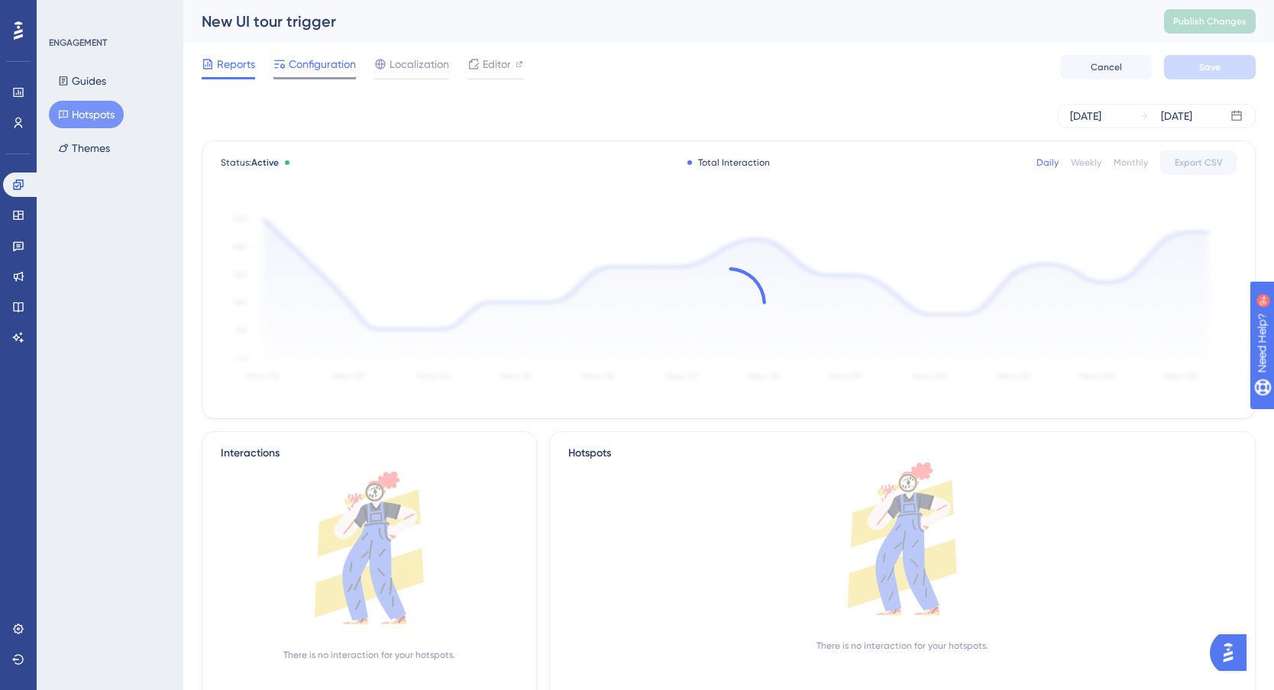
click at [311, 68] on span "Configuration" at bounding box center [322, 64] width 67 height 18
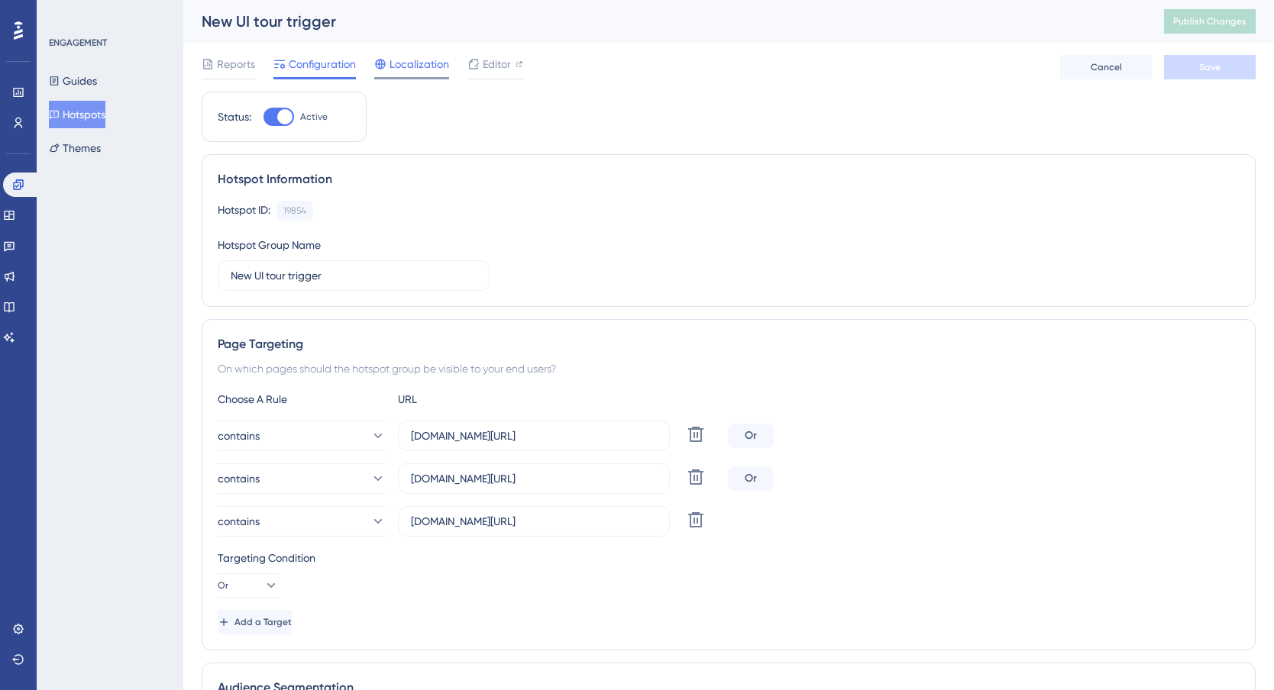
click at [425, 67] on span "Localization" at bounding box center [420, 64] width 60 height 18
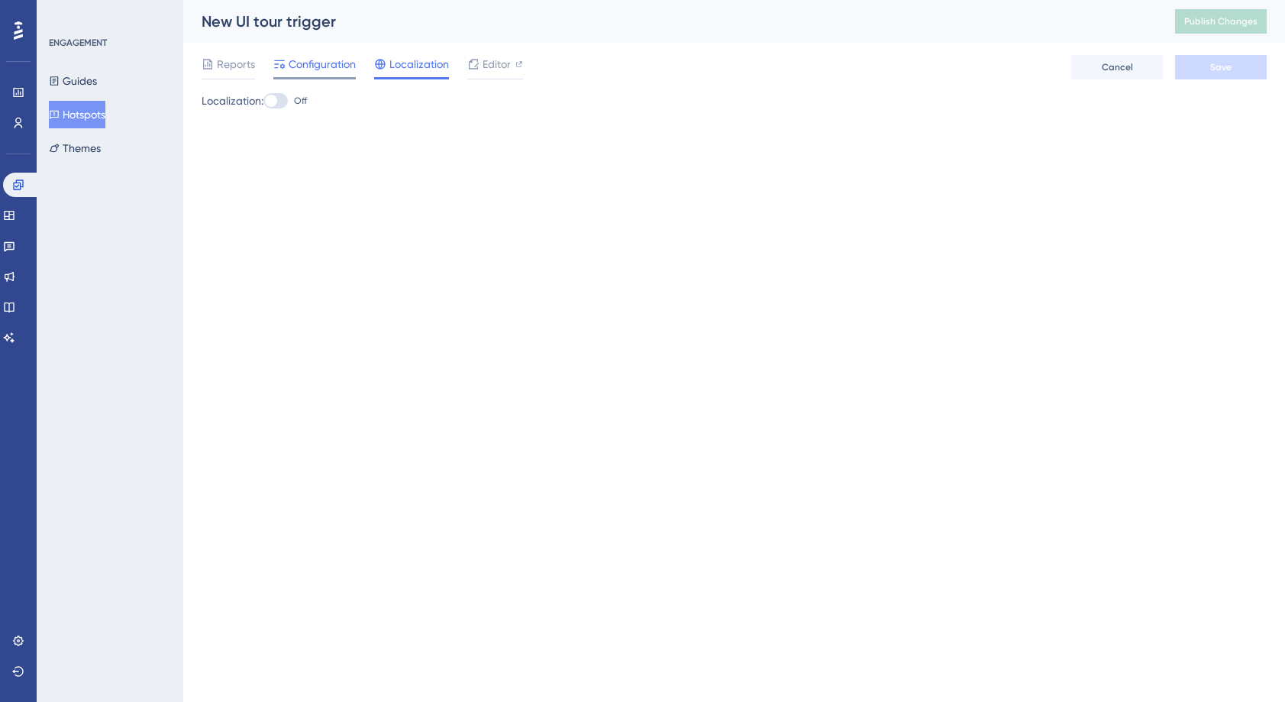
click at [317, 70] on span "Configuration" at bounding box center [322, 64] width 67 height 18
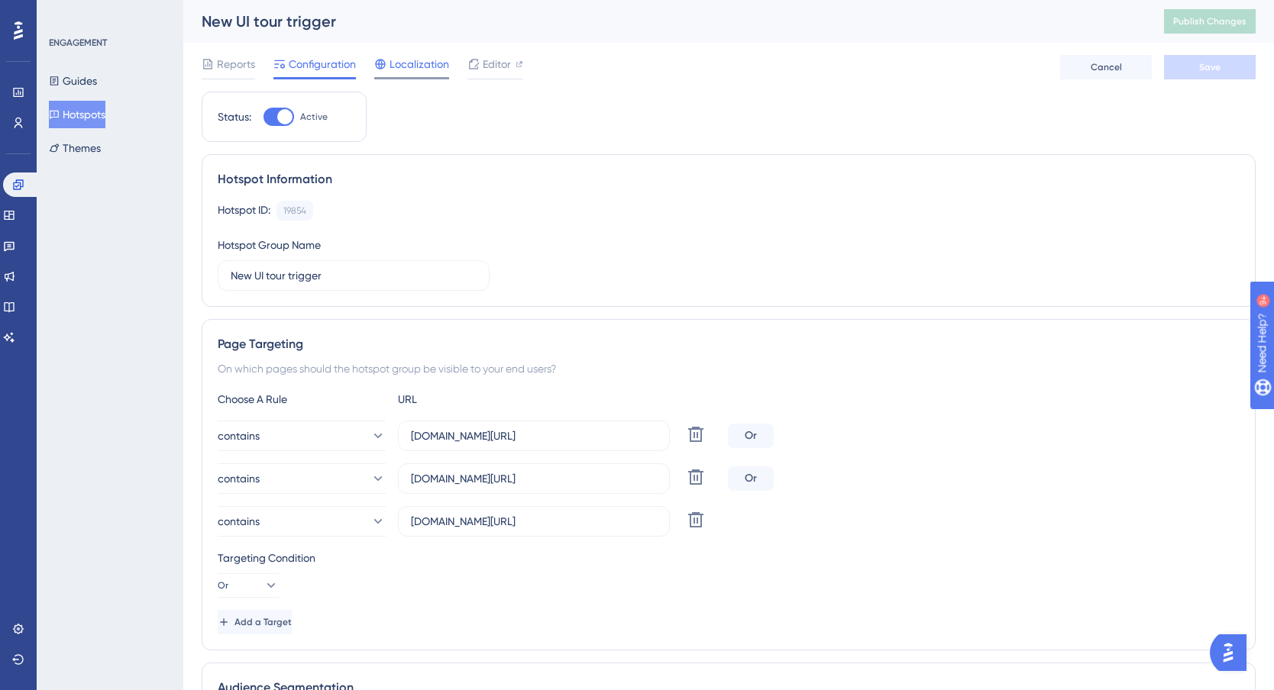
click at [415, 67] on span "Localization" at bounding box center [420, 64] width 60 height 18
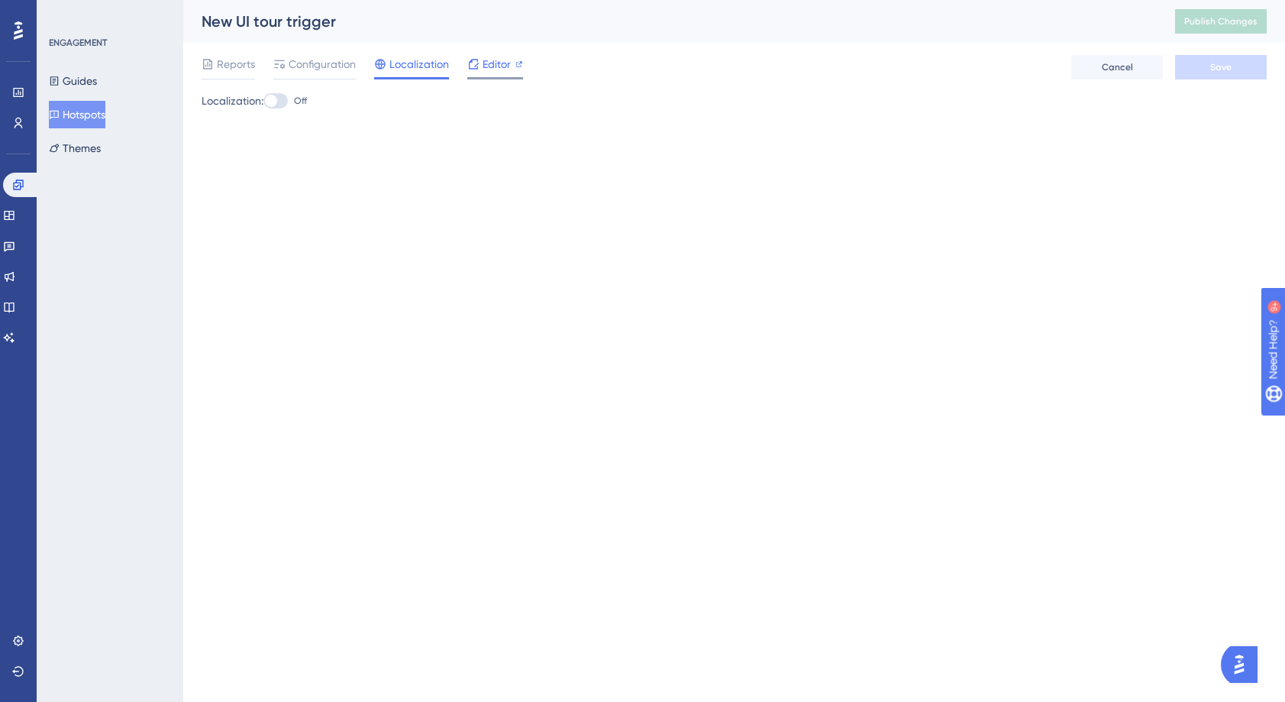
click at [488, 66] on span "Editor" at bounding box center [497, 64] width 28 height 18
click at [242, 61] on span "Reports" at bounding box center [236, 64] width 38 height 18
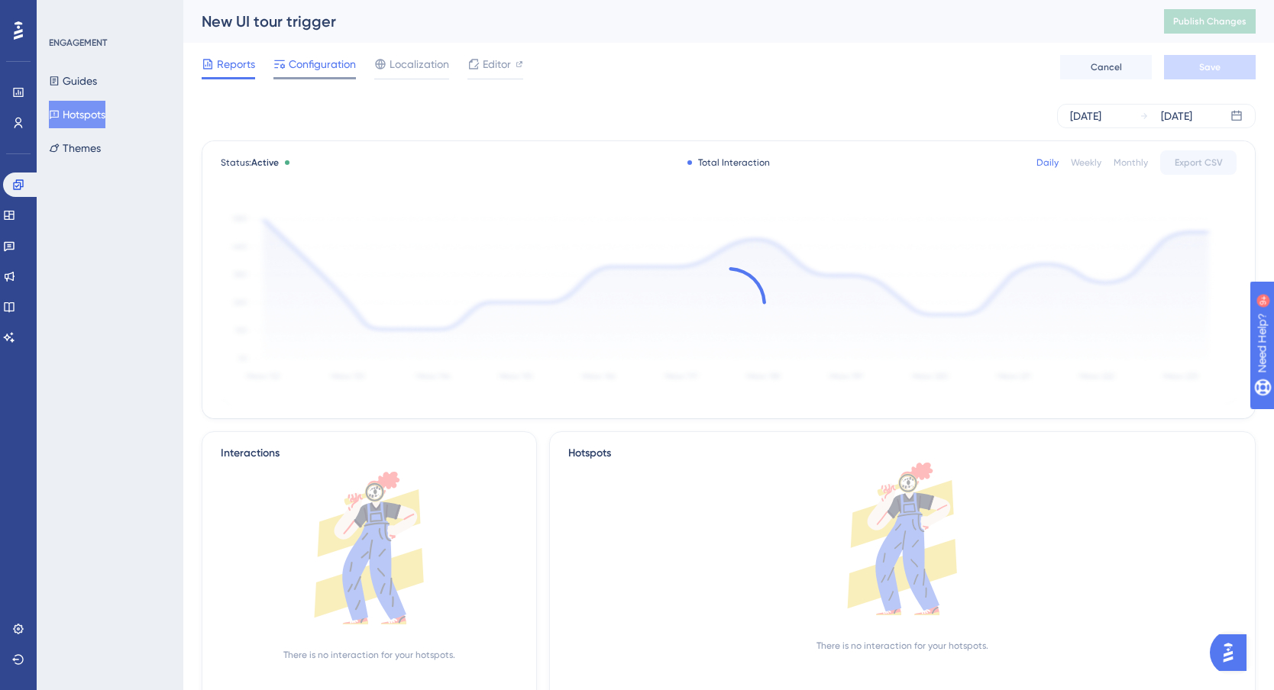
click at [313, 67] on span "Configuration" at bounding box center [322, 64] width 67 height 18
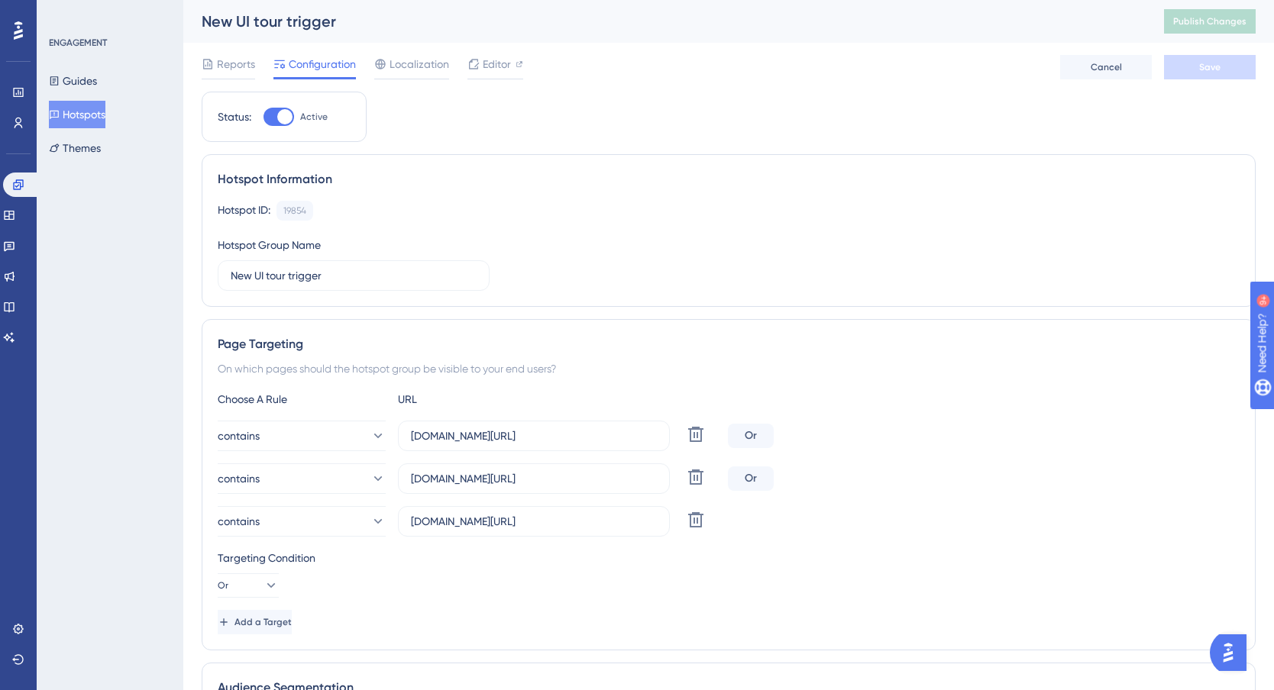
click at [887, 518] on div "contains actuslogin.com/dashboard/my-dashboard Delete" at bounding box center [729, 521] width 1022 height 31
click at [616, 526] on input "actuslogin.com/dashboard/my-dashboard" at bounding box center [534, 521] width 246 height 17
click at [651, 520] on input "actuslogin.com/dashboard/my-dashboard" at bounding box center [534, 521] width 246 height 17
drag, startPoint x: 651, startPoint y: 520, endPoint x: 383, endPoint y: 526, distance: 268.1
click at [383, 526] on div "contains actuslogin.com/dashboard/my-dashboard Delete" at bounding box center [470, 521] width 504 height 31
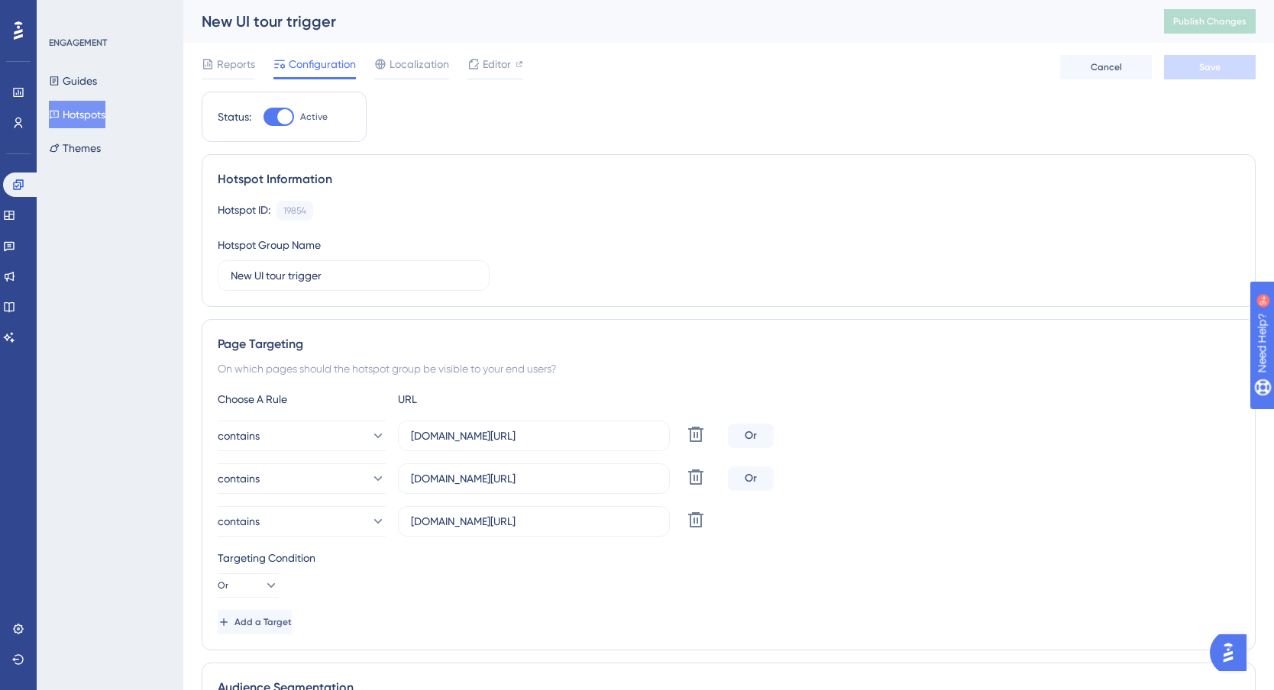
click at [587, 564] on div "Targeting Condition" at bounding box center [729, 558] width 1022 height 18
click at [696, 519] on icon at bounding box center [696, 520] width 18 height 18
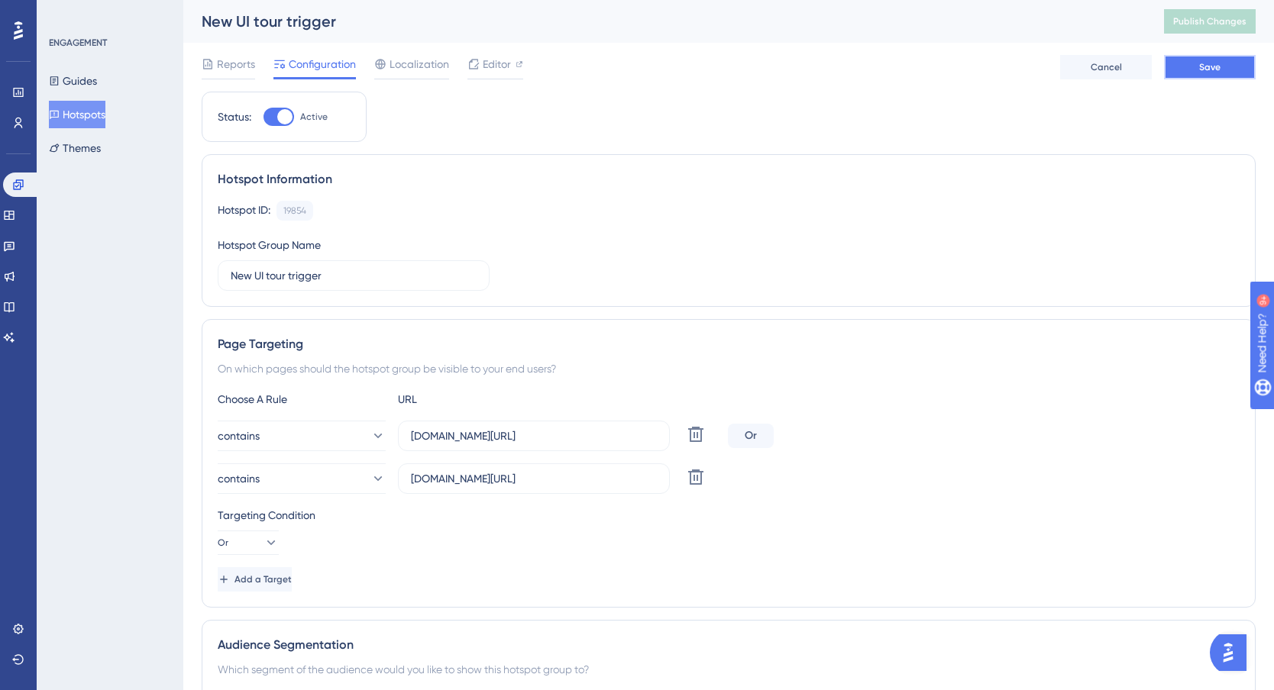
click at [1197, 67] on button "Save" at bounding box center [1210, 67] width 92 height 24
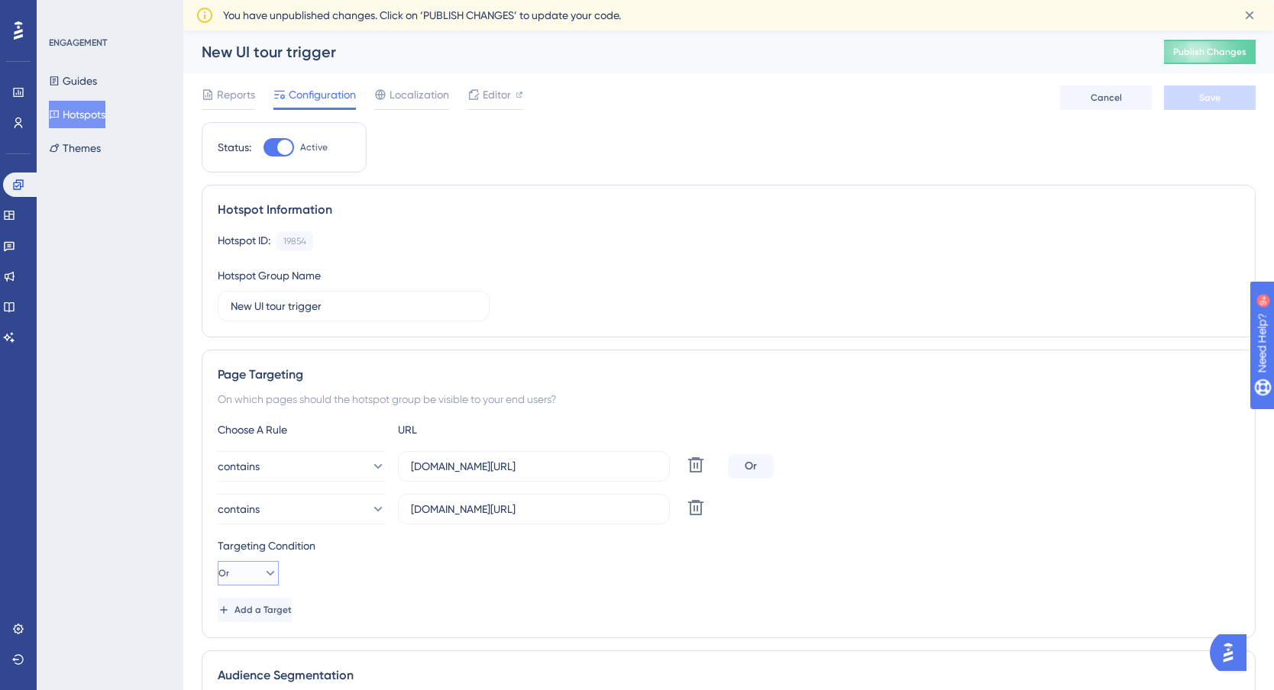
click at [266, 582] on button "Or" at bounding box center [248, 573] width 61 height 24
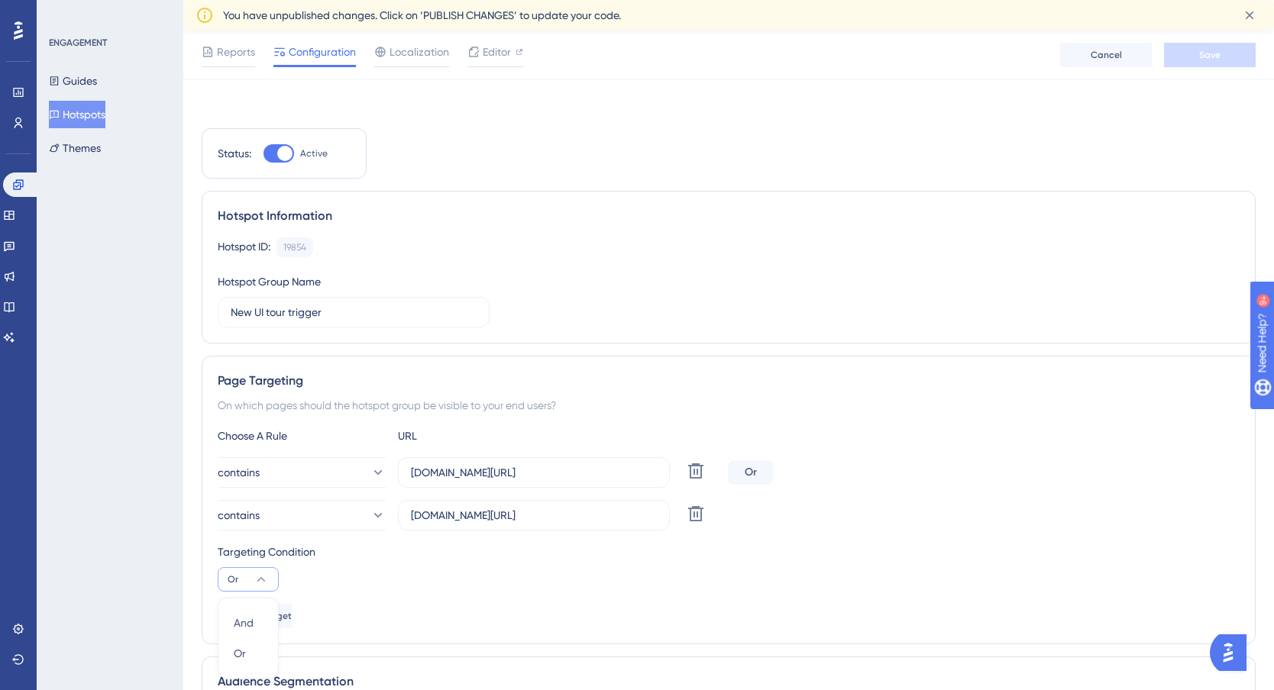
scroll to position [287, 0]
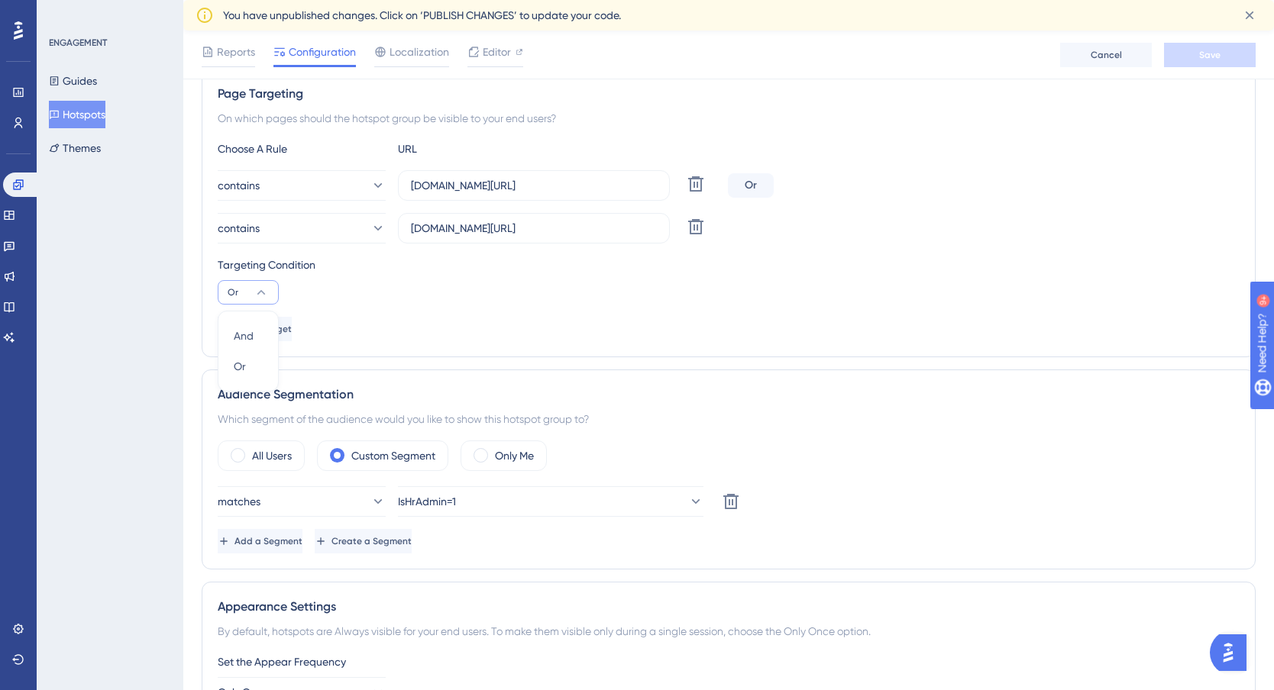
click at [508, 303] on div "Targeting Condition Or And And Or Or" at bounding box center [729, 280] width 1022 height 49
click at [1057, 220] on div "contains final.actuslogin.com/dashboard/my-dashboard Delete" at bounding box center [729, 228] width 1022 height 31
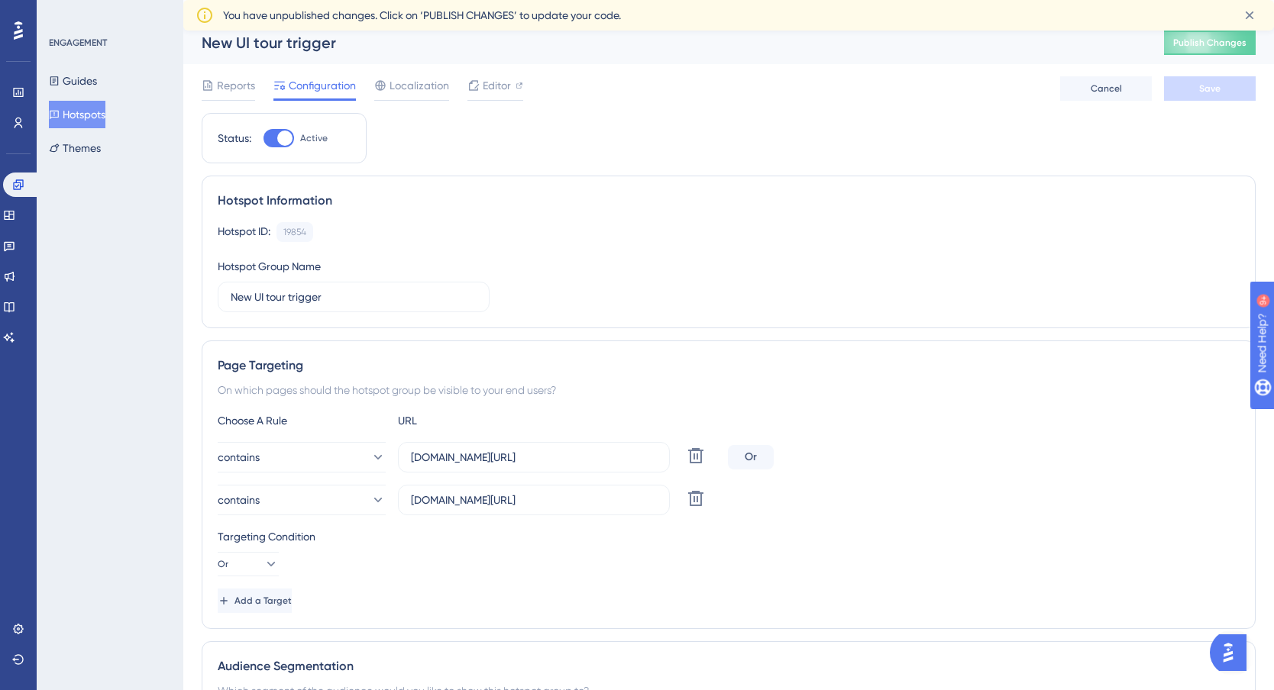
scroll to position [0, 0]
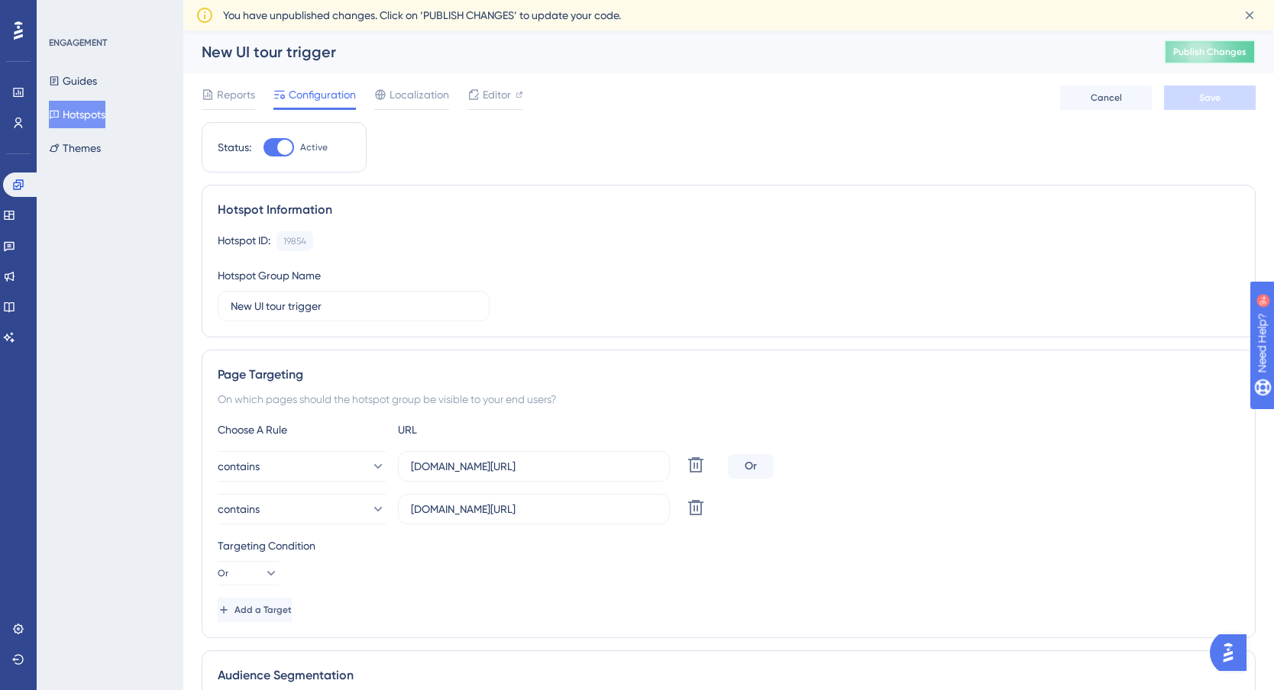
click at [1219, 50] on span "Publish Changes" at bounding box center [1209, 52] width 73 height 12
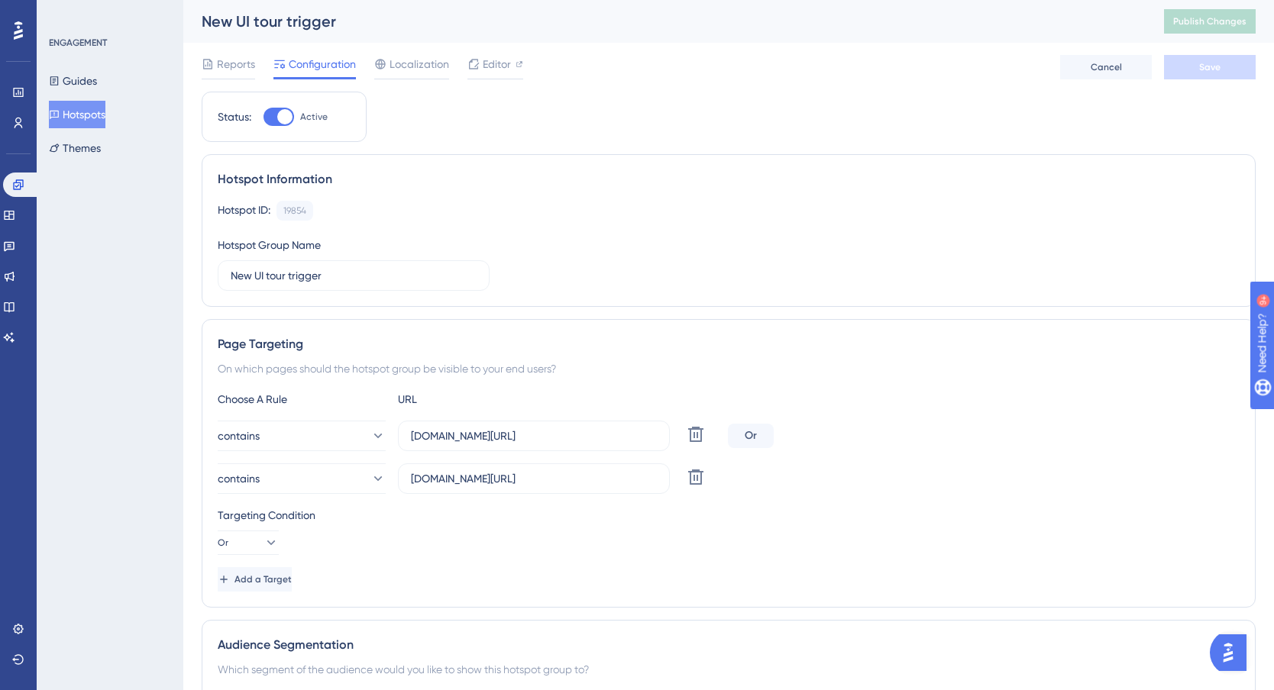
click at [369, 547] on div "Targeting Condition Or" at bounding box center [729, 530] width 1022 height 49
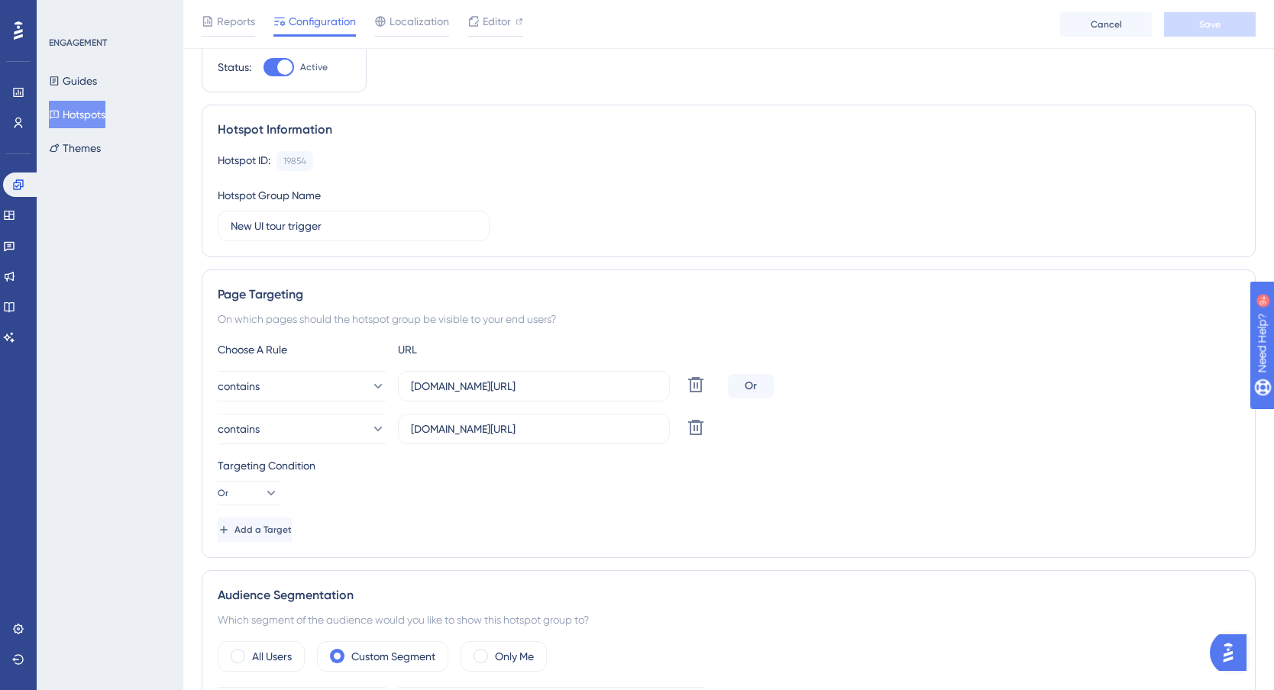
scroll to position [95, 0]
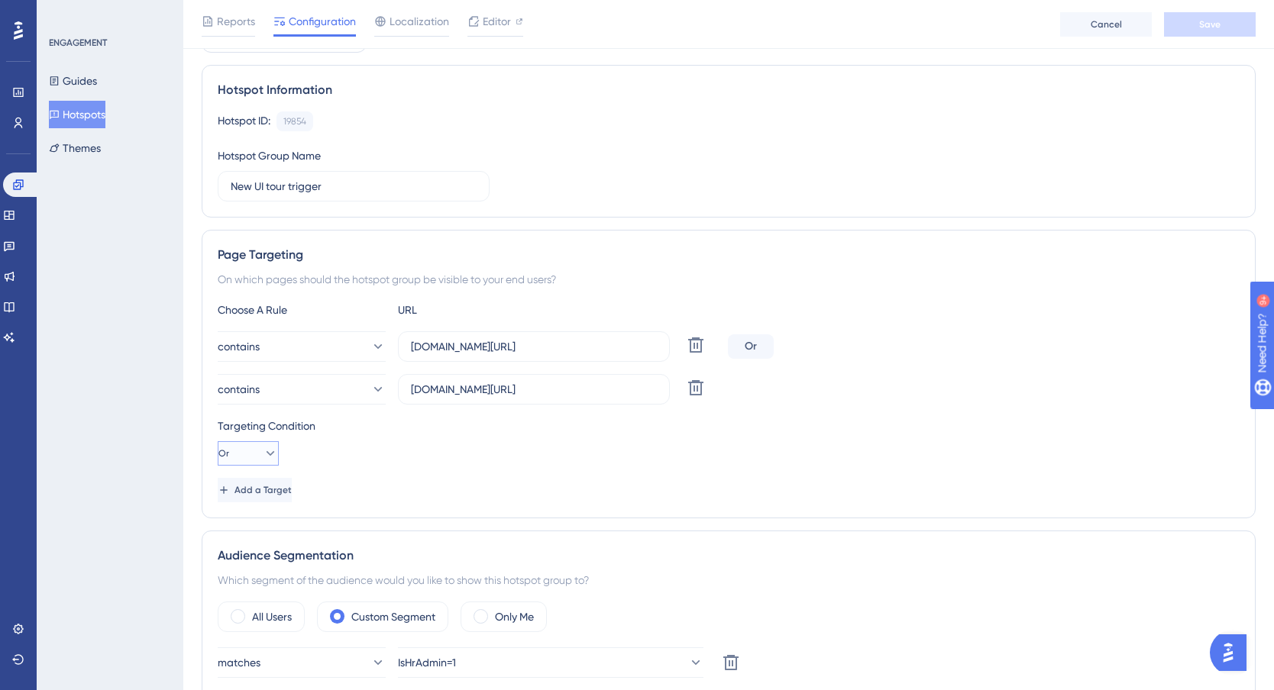
click at [263, 454] on icon at bounding box center [270, 453] width 15 height 15
click at [247, 493] on span "And" at bounding box center [244, 497] width 20 height 18
click at [267, 454] on icon at bounding box center [271, 453] width 8 height 5
drag, startPoint x: 248, startPoint y: 524, endPoint x: 267, endPoint y: 511, distance: 23.1
click at [247, 525] on div "Or Or" at bounding box center [248, 527] width 29 height 31
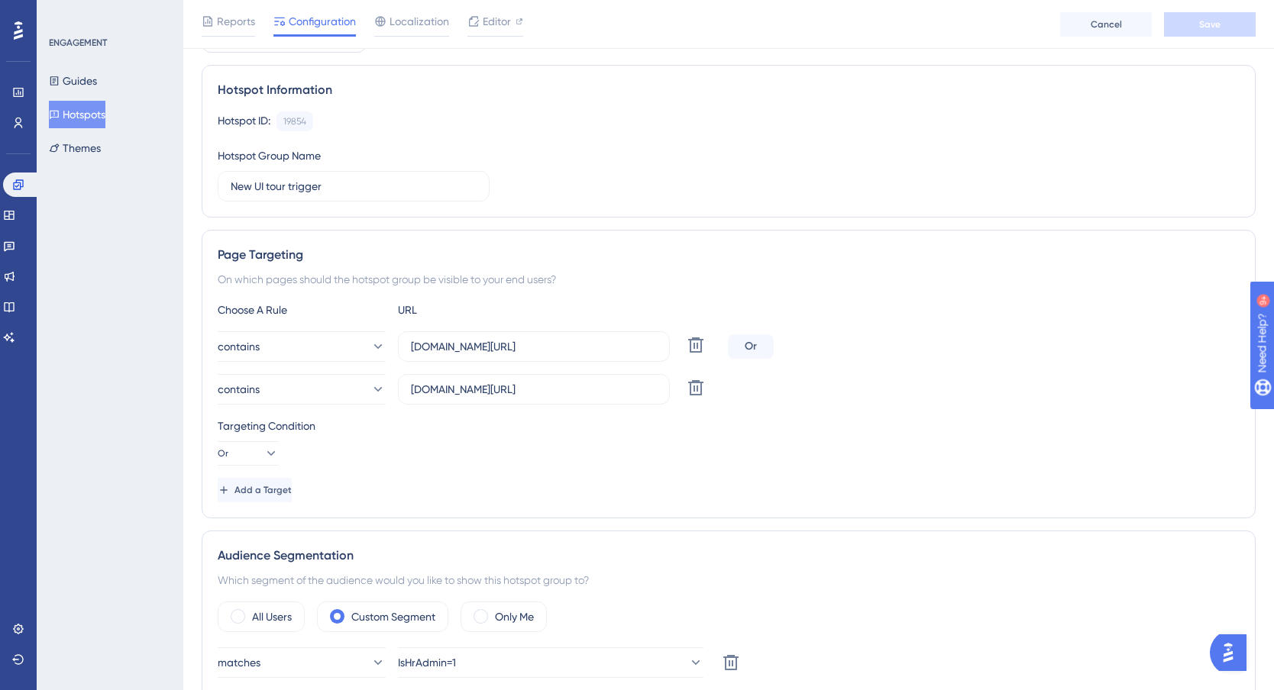
click at [444, 459] on div "Targeting Condition Or" at bounding box center [729, 441] width 1022 height 49
click at [288, 490] on span "Add a Target" at bounding box center [262, 490] width 57 height 12
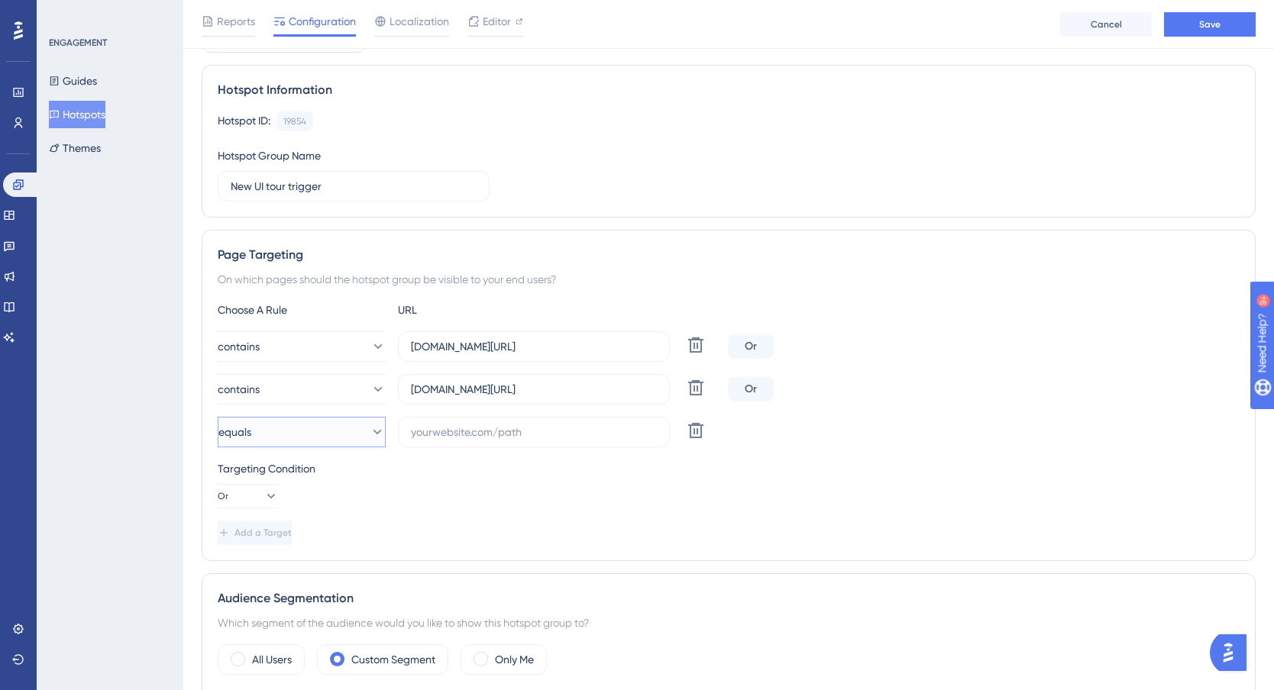
click at [354, 430] on button "equals" at bounding box center [302, 432] width 168 height 31
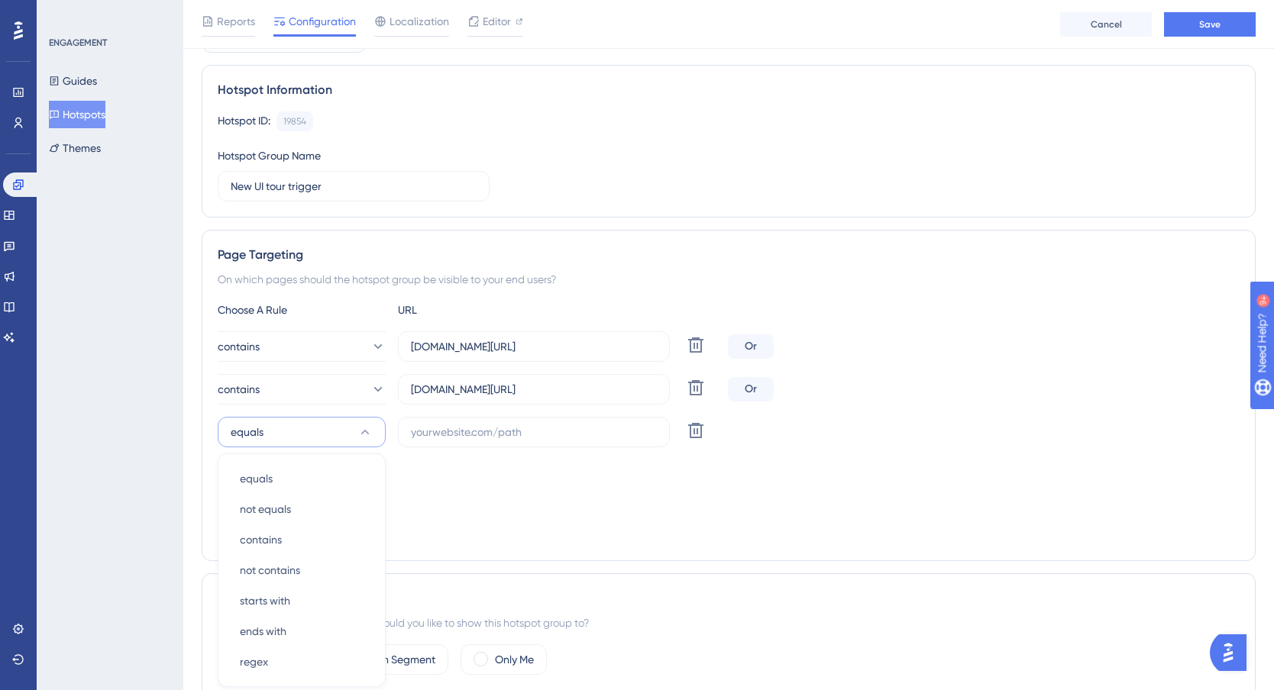
scroll to position [321, 0]
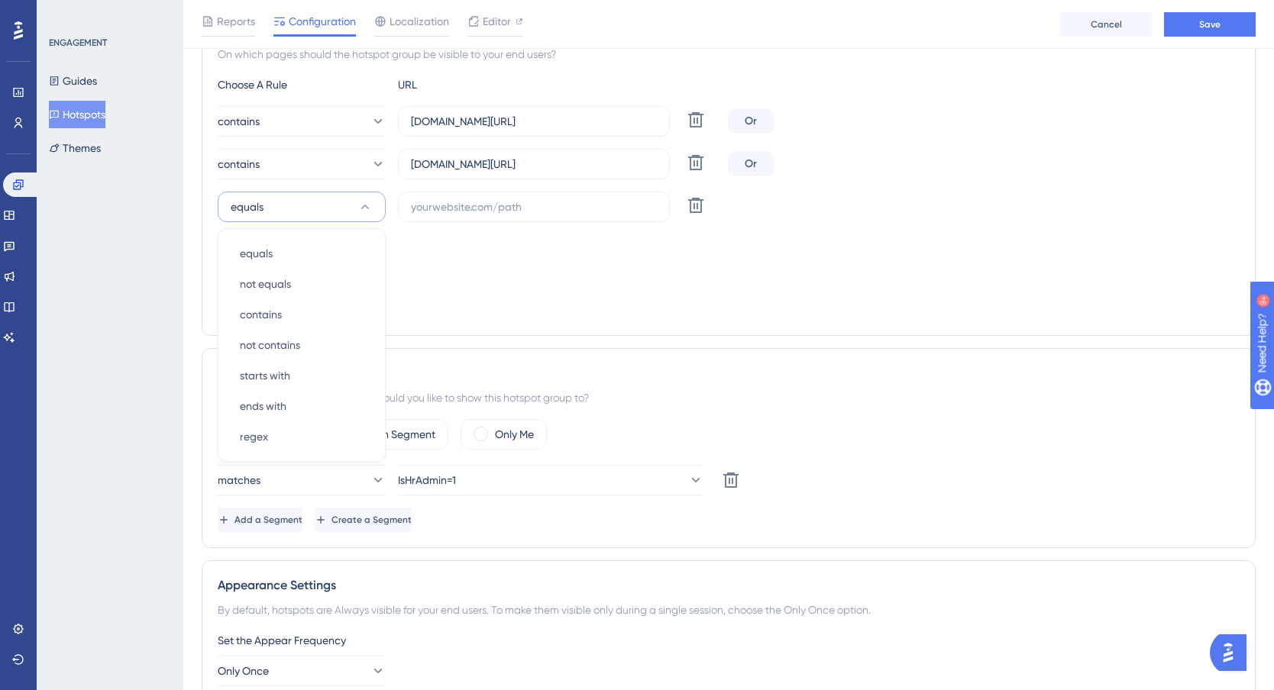
click at [1045, 501] on div "matches IsHrAdmin=1 Delete Add a Segment Create a Segment" at bounding box center [729, 498] width 1022 height 67
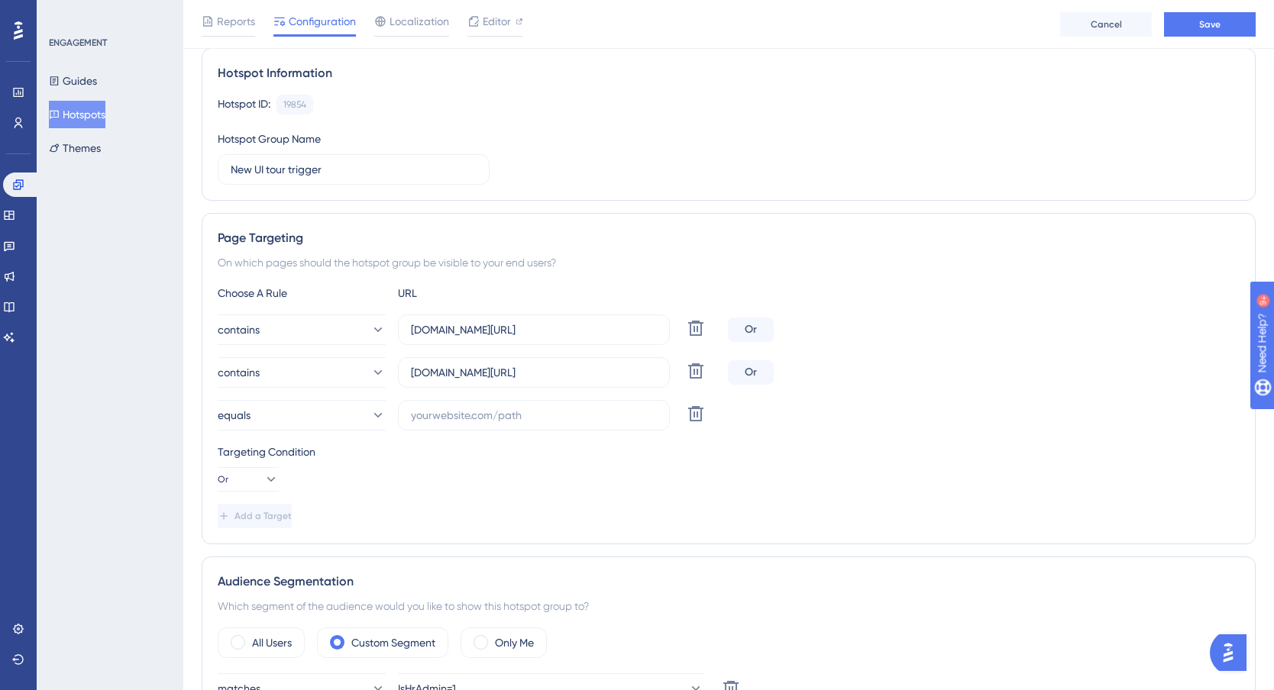
scroll to position [111, 0]
click at [699, 417] on icon at bounding box center [696, 415] width 18 height 18
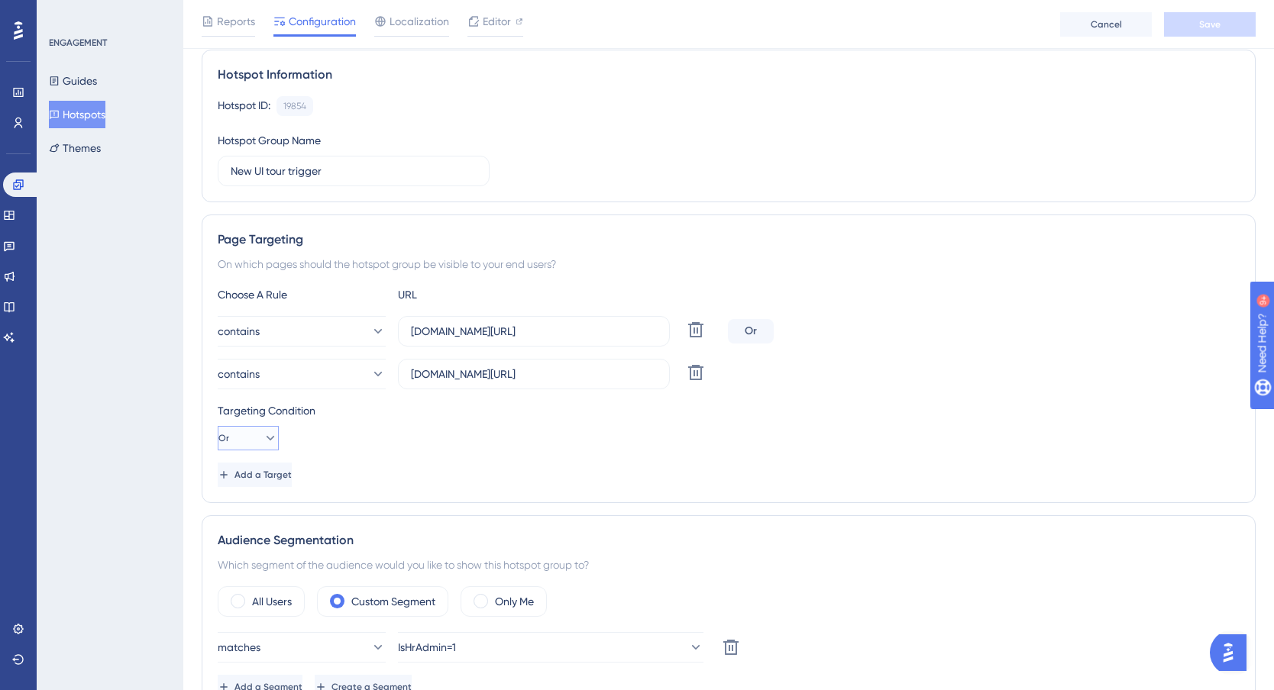
click at [251, 436] on button "Or" at bounding box center [248, 438] width 61 height 24
click at [254, 485] on div "And And" at bounding box center [248, 482] width 29 height 31
click at [477, 476] on div "Add a Target" at bounding box center [729, 475] width 1022 height 24
click at [293, 471] on span "Add a Target" at bounding box center [264, 475] width 57 height 12
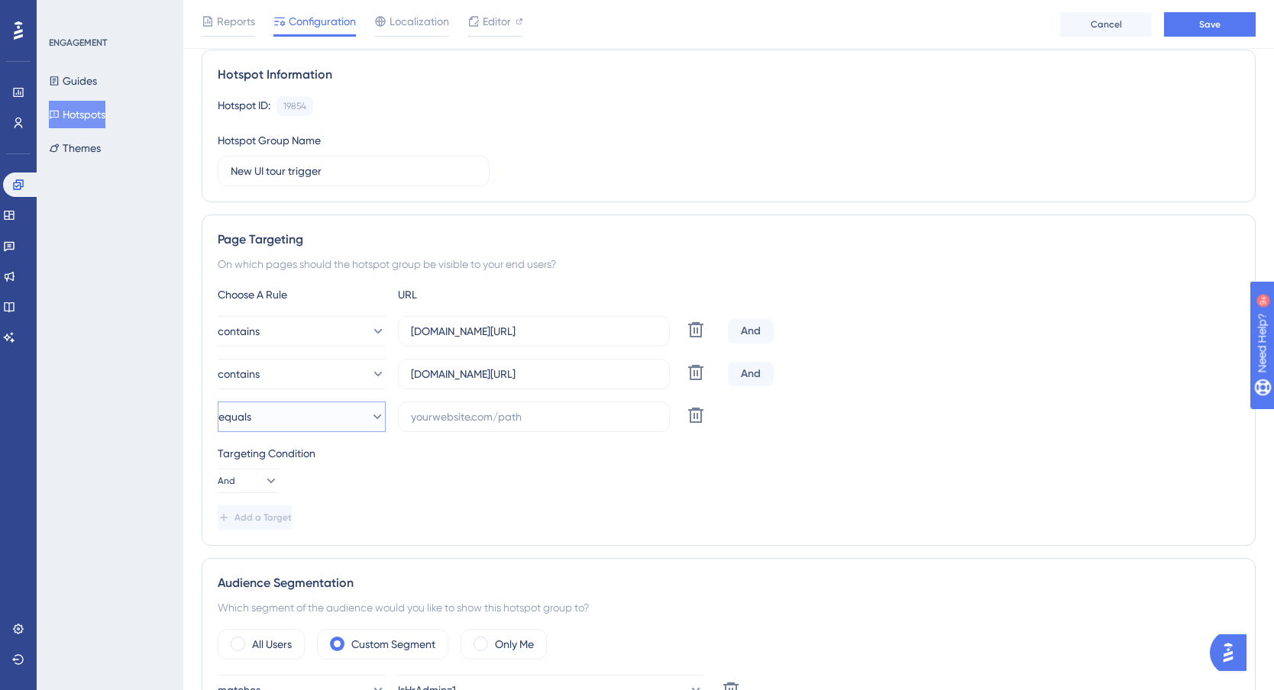
click at [297, 416] on button "equals" at bounding box center [302, 417] width 168 height 31
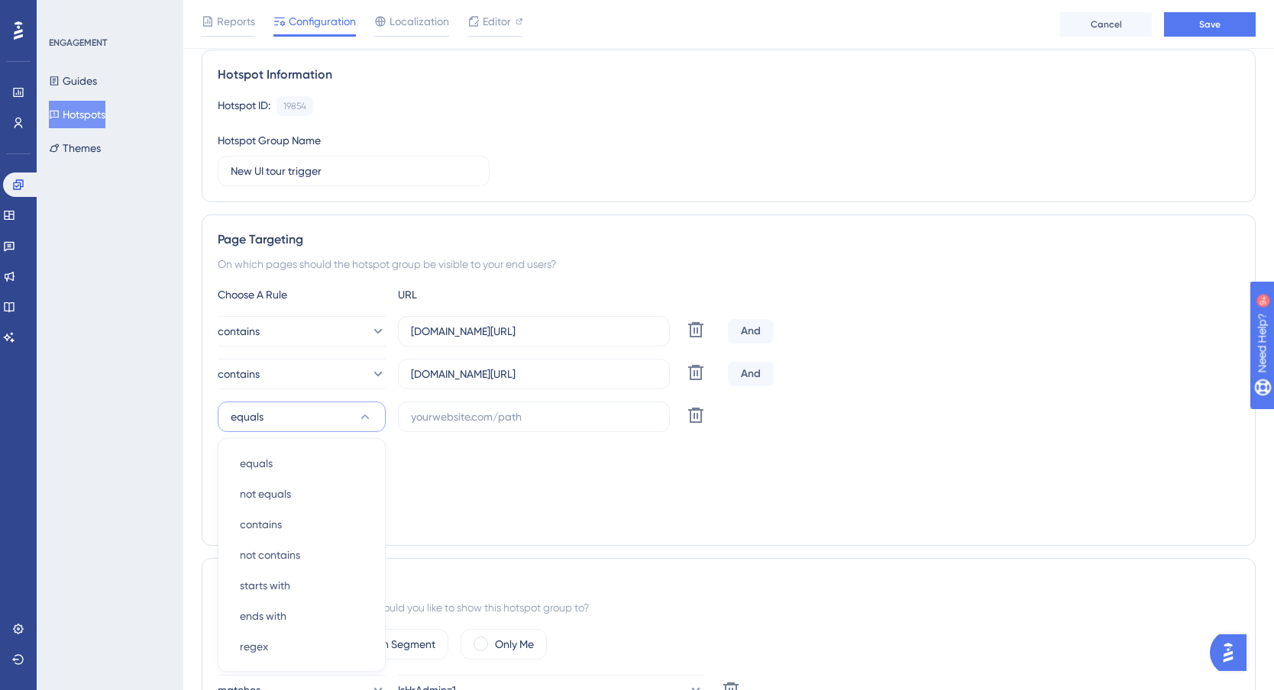
scroll to position [321, 0]
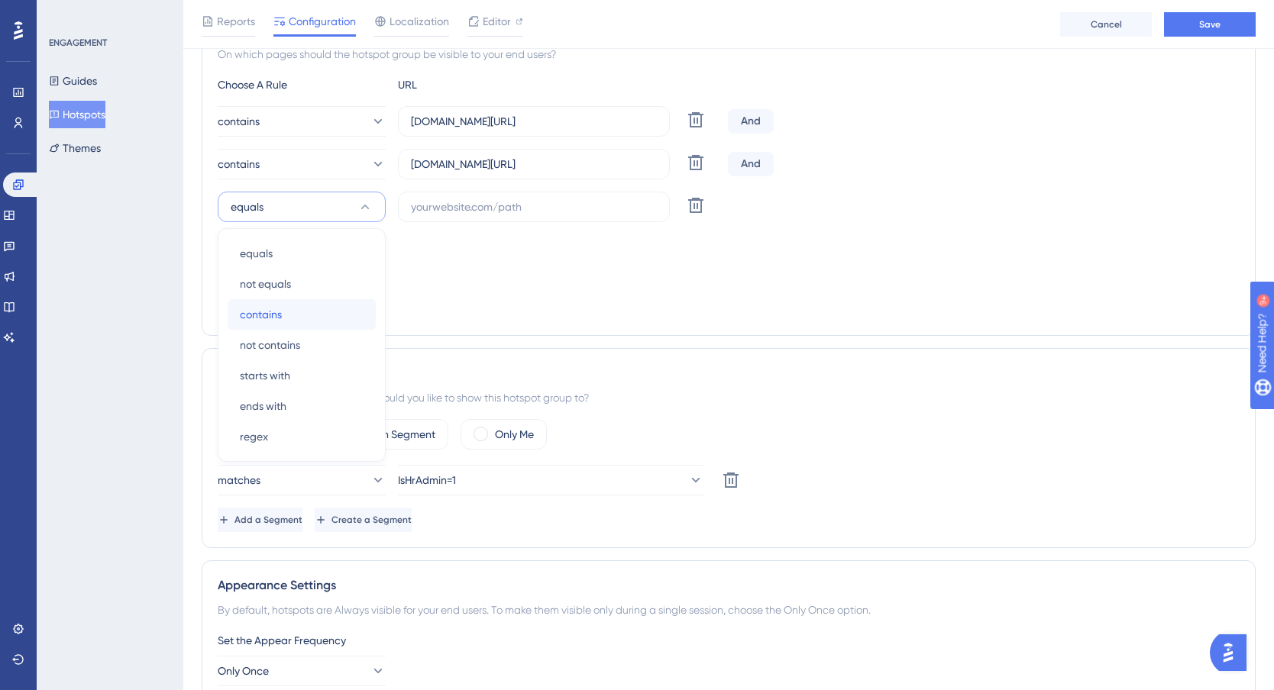
click at [283, 319] on div "contains contains" at bounding box center [302, 314] width 124 height 31
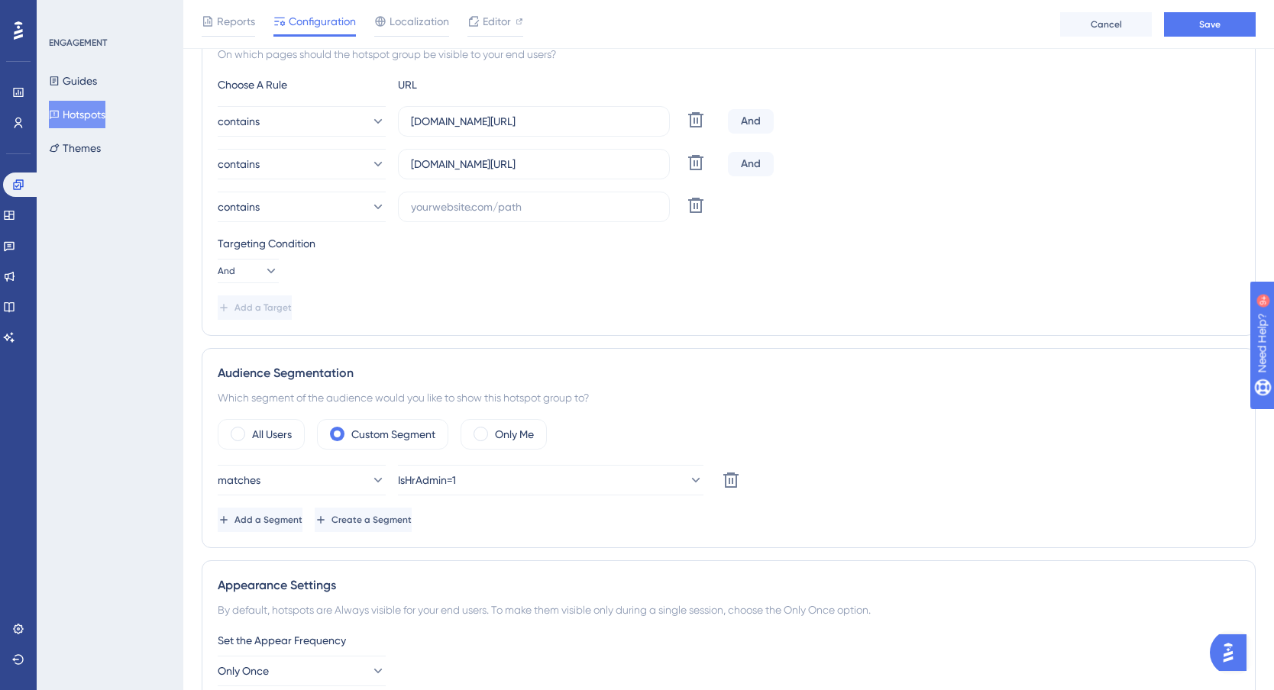
click at [550, 301] on div "Add a Target" at bounding box center [729, 308] width 1022 height 24
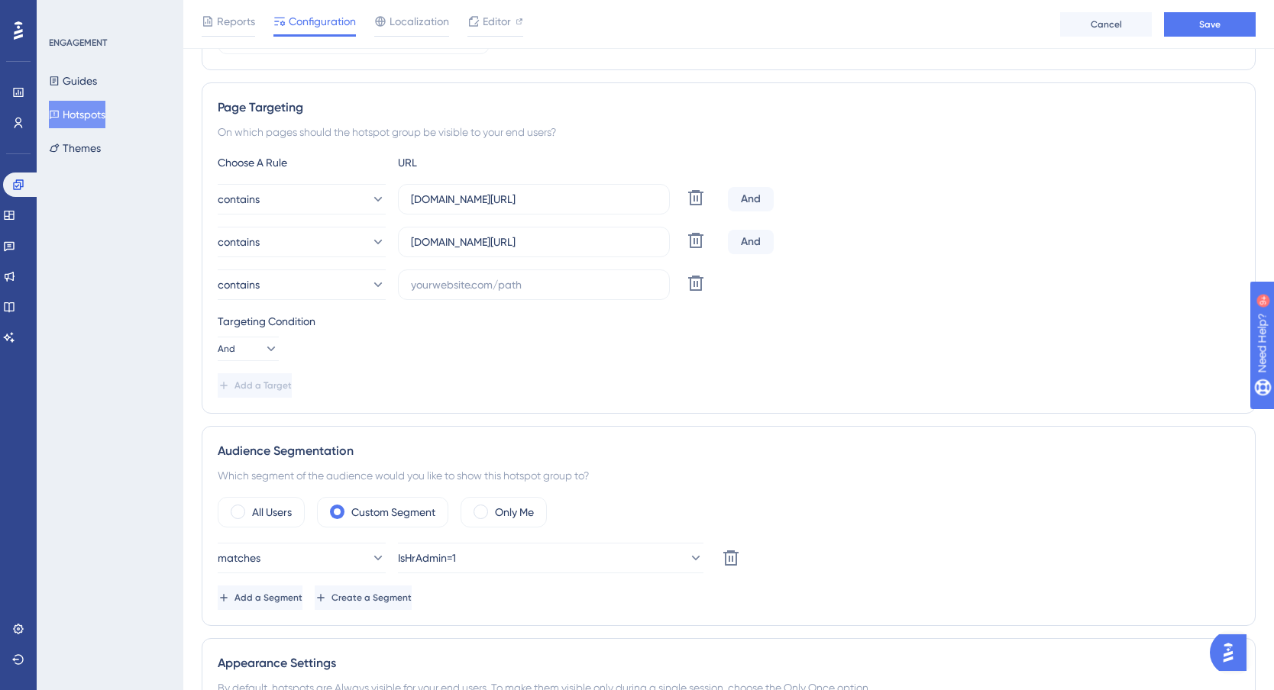
scroll to position [225, 0]
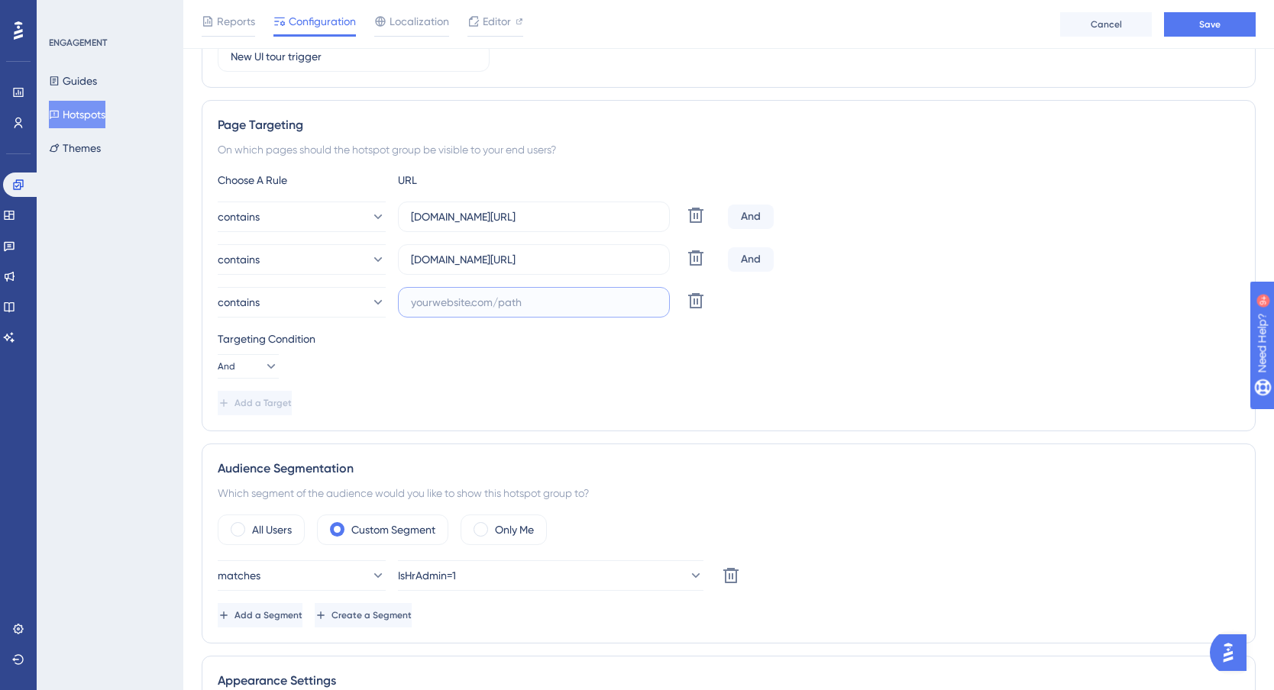
click at [505, 294] on input "text" at bounding box center [534, 302] width 246 height 17
paste input "actuslogin.com/dashboard/my-dashboard"
type input "actuslogin.com/dashboard/my-dashboard"
click at [761, 365] on div "Targeting Condition And" at bounding box center [729, 354] width 1022 height 49
click at [647, 306] on input "actuslogin.com/dashboard/my-dashboard" at bounding box center [534, 302] width 246 height 17
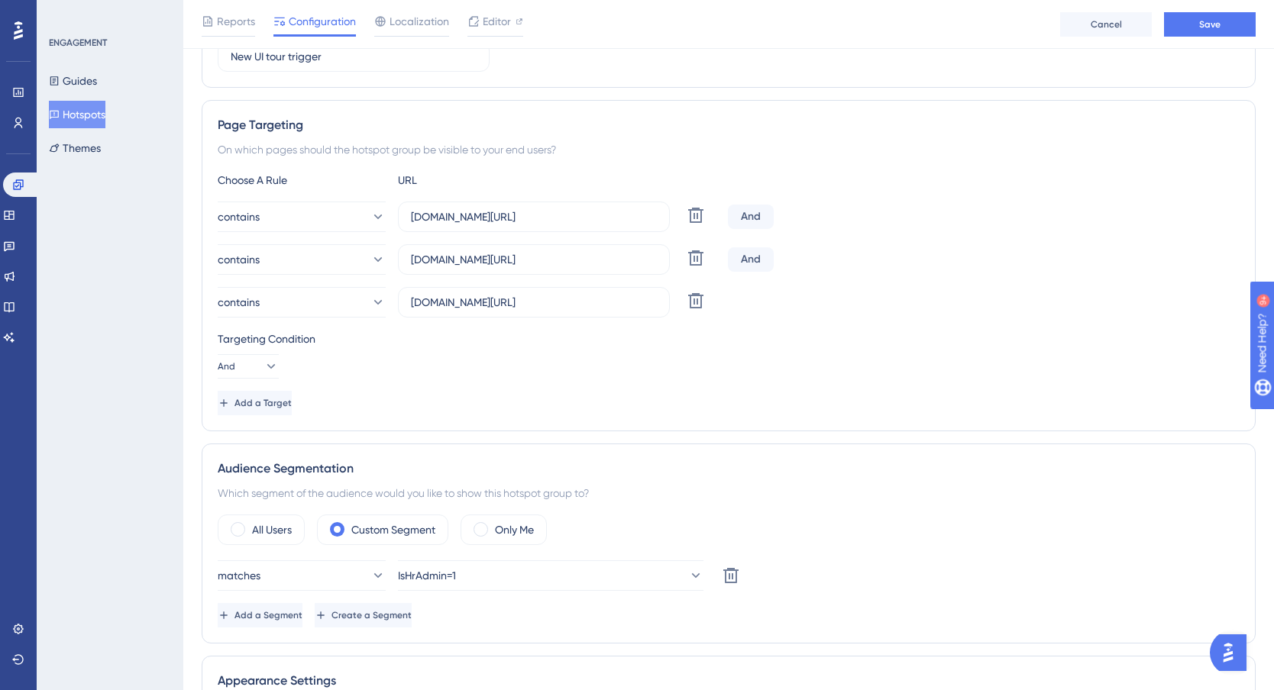
click at [445, 377] on div "Targeting Condition And" at bounding box center [729, 354] width 1022 height 49
click at [1226, 23] on button "Save" at bounding box center [1210, 24] width 92 height 24
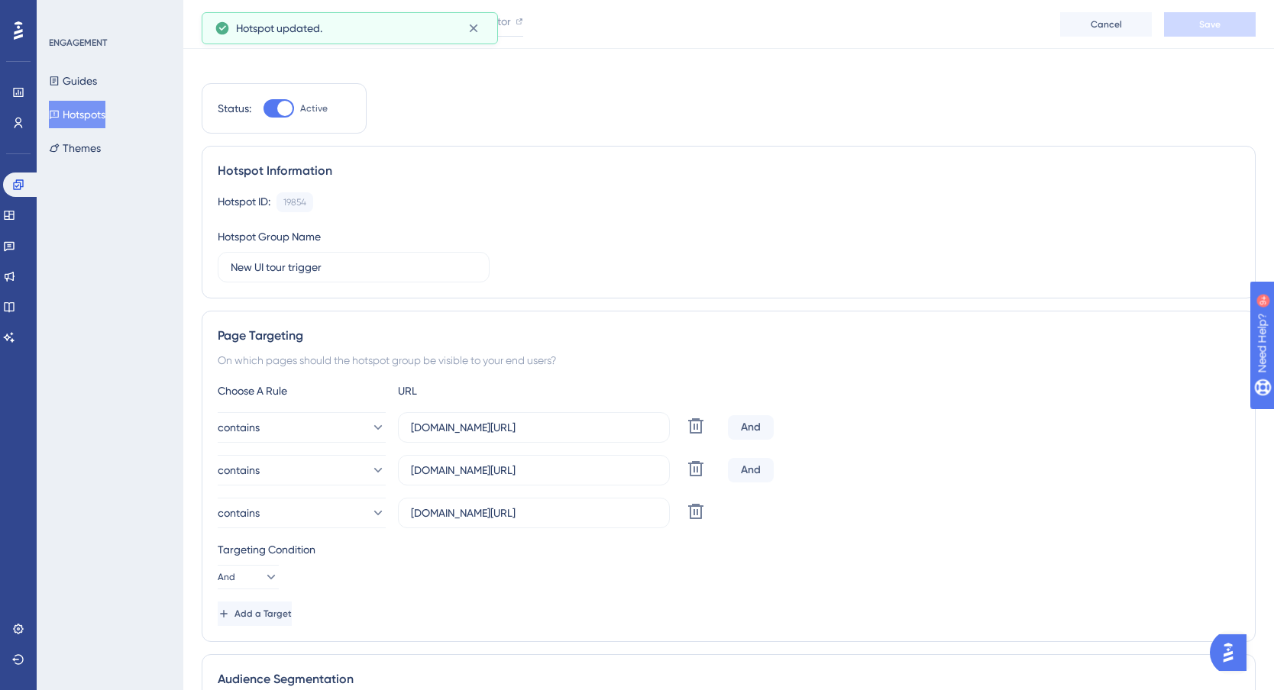
scroll to position [0, 0]
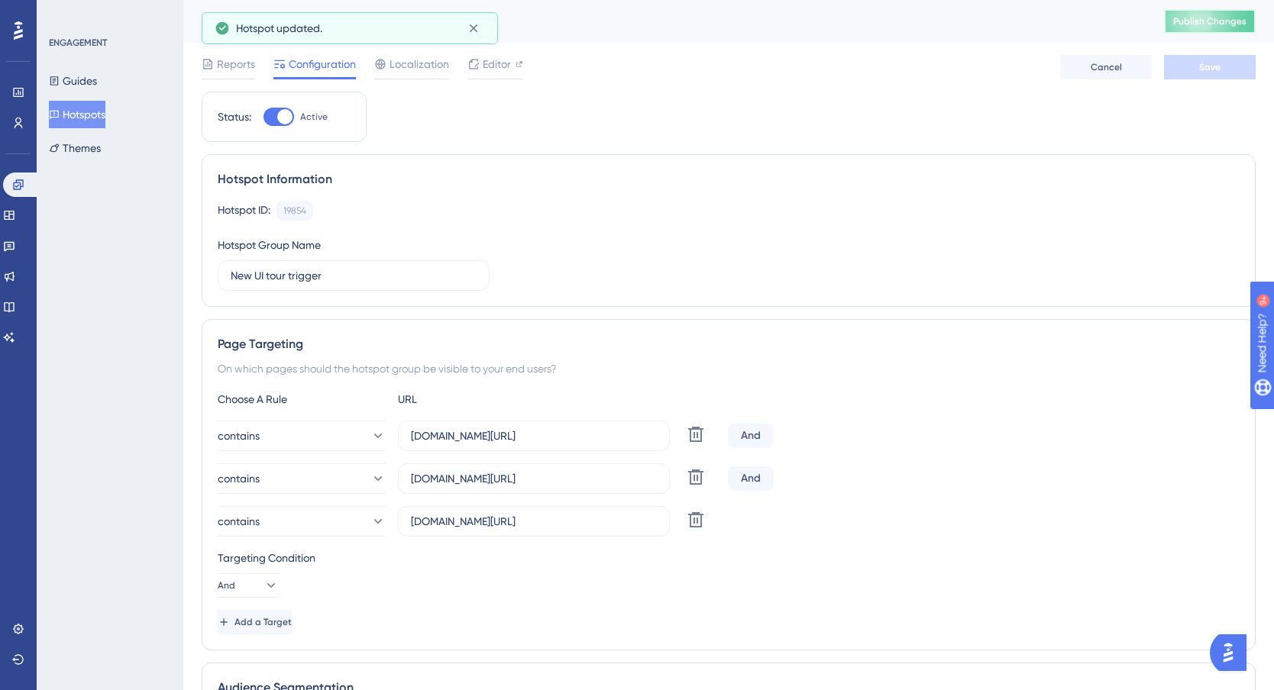
click at [1207, 15] on span "Publish Changes" at bounding box center [1209, 21] width 73 height 12
click at [162, 360] on div "ENGAGEMENT Guides Hotspots Themes" at bounding box center [110, 345] width 147 height 690
drag, startPoint x: 875, startPoint y: 128, endPoint x: 908, endPoint y: 142, distance: 35.9
click at [192, 215] on div "Performance Users Engagement Widgets Feedback Product Updates Knowledge Base AI…" at bounding box center [728, 686] width 1091 height 1372
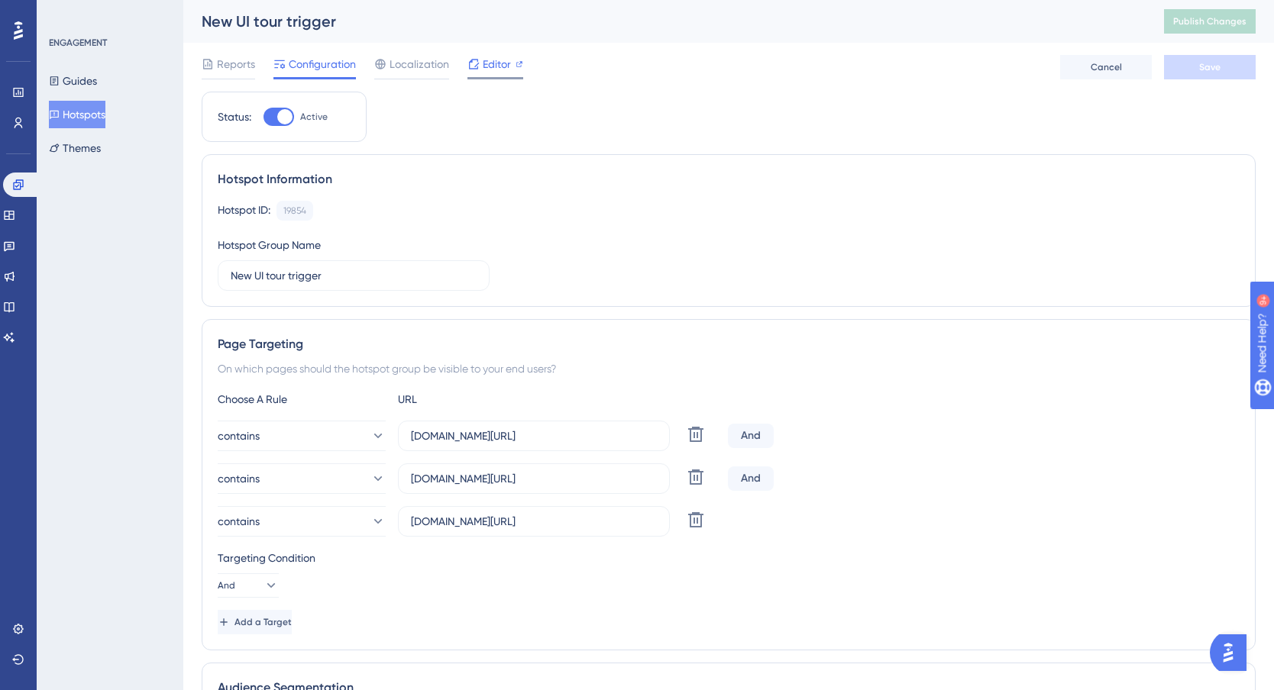
click at [483, 72] on span "Editor" at bounding box center [497, 64] width 28 height 18
drag, startPoint x: 497, startPoint y: 1, endPoint x: 239, endPoint y: 35, distance: 260.4
click at [128, 207] on div "ENGAGEMENT Guides Hotspots Themes" at bounding box center [110, 345] width 147 height 690
